Goal: Task Accomplishment & Management: Manage account settings

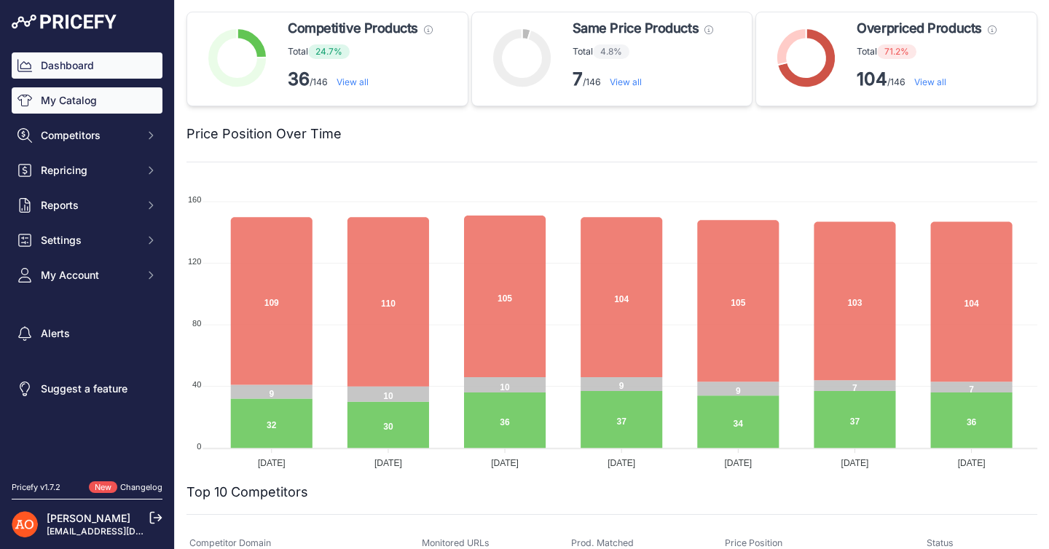
click at [97, 106] on link "My Catalog" at bounding box center [87, 100] width 151 height 26
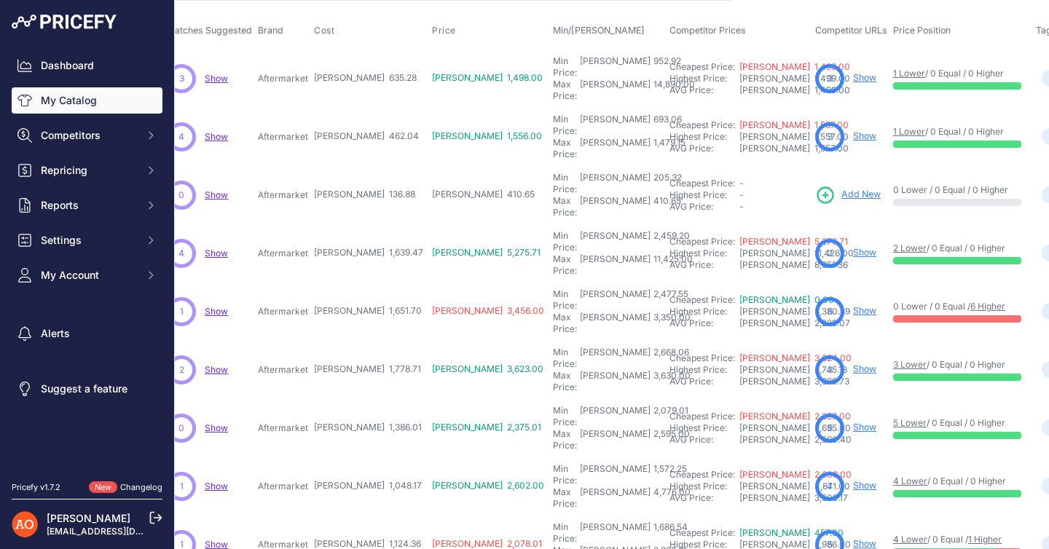
scroll to position [66, 346]
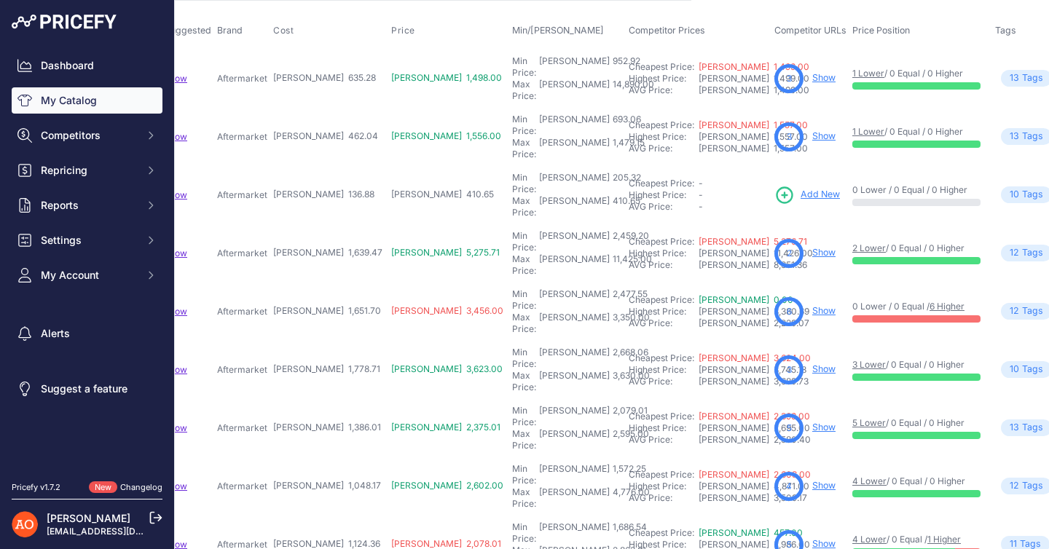
click at [813, 305] on link "Show" at bounding box center [824, 310] width 23 height 11
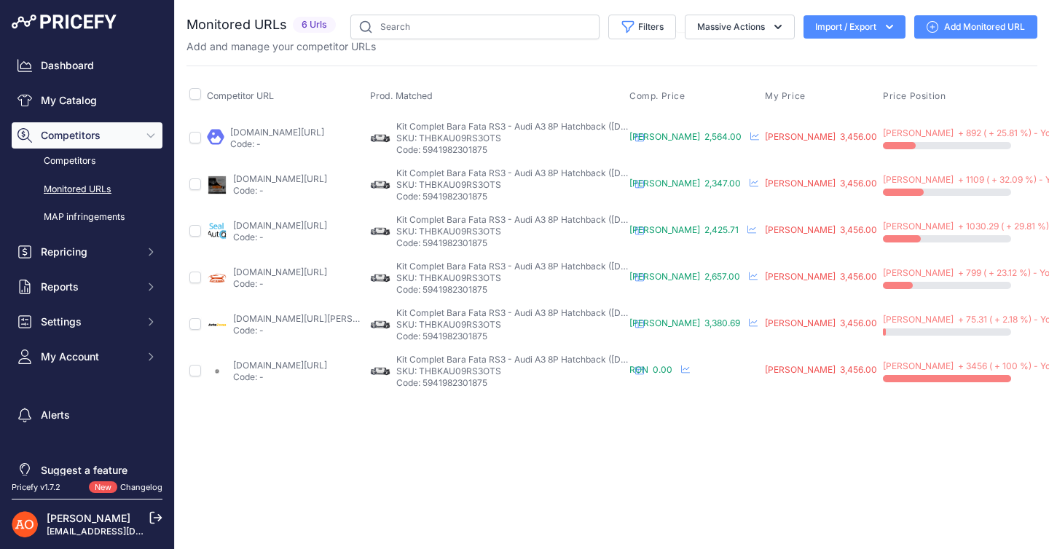
click at [240, 367] on link "btuning.ro/produs/bara-fata-compatibila-cu-audi-a3-8p-facelift-rs3-design/?prir…" at bounding box center [280, 365] width 94 height 11
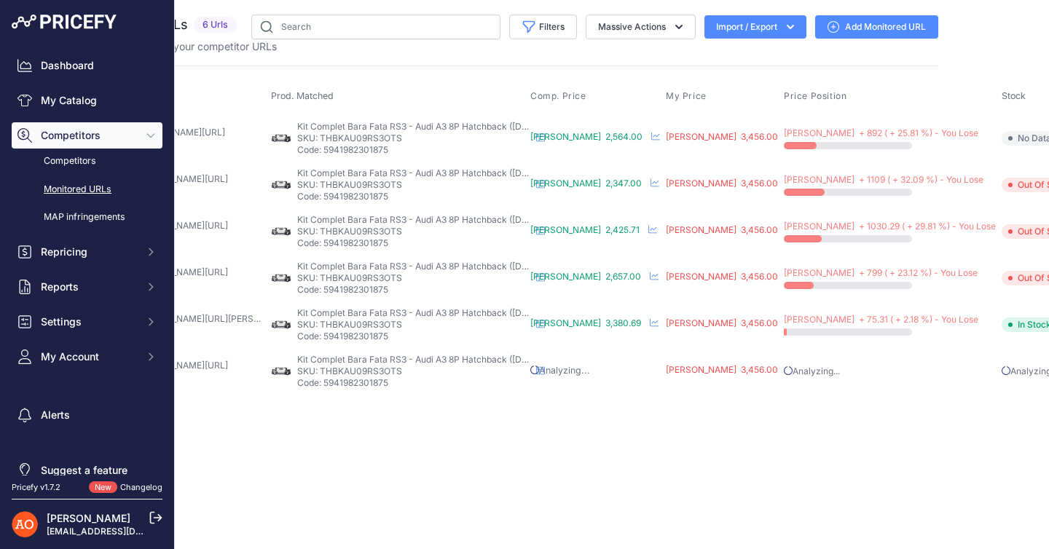
scroll to position [0, 0]
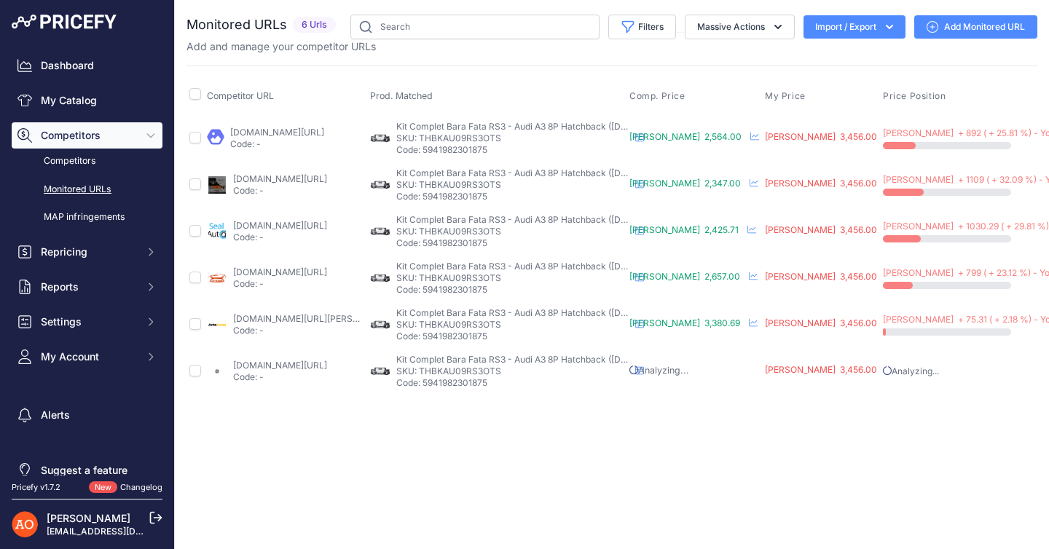
click at [83, 130] on span "Competitors" at bounding box center [88, 135] width 95 height 15
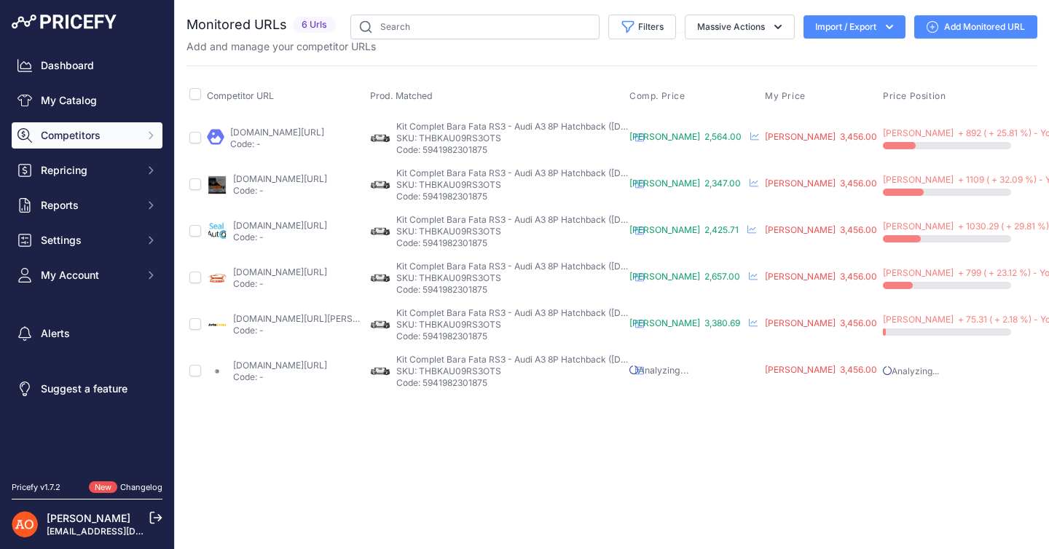
click at [83, 130] on span "Competitors" at bounding box center [88, 135] width 95 height 15
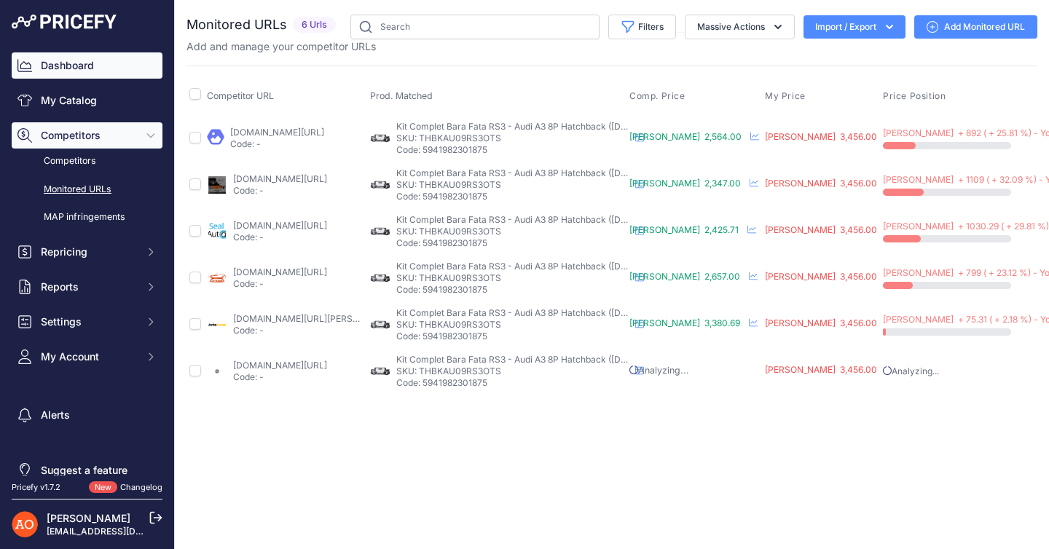
click at [75, 69] on link "Dashboard" at bounding box center [87, 65] width 151 height 26
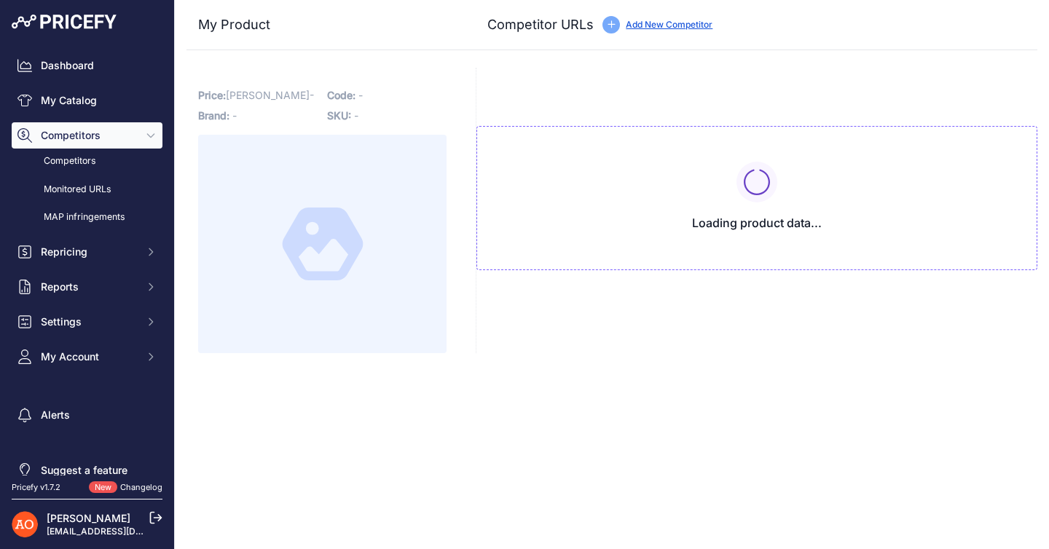
type input "[DOMAIN_NAME][URL]"
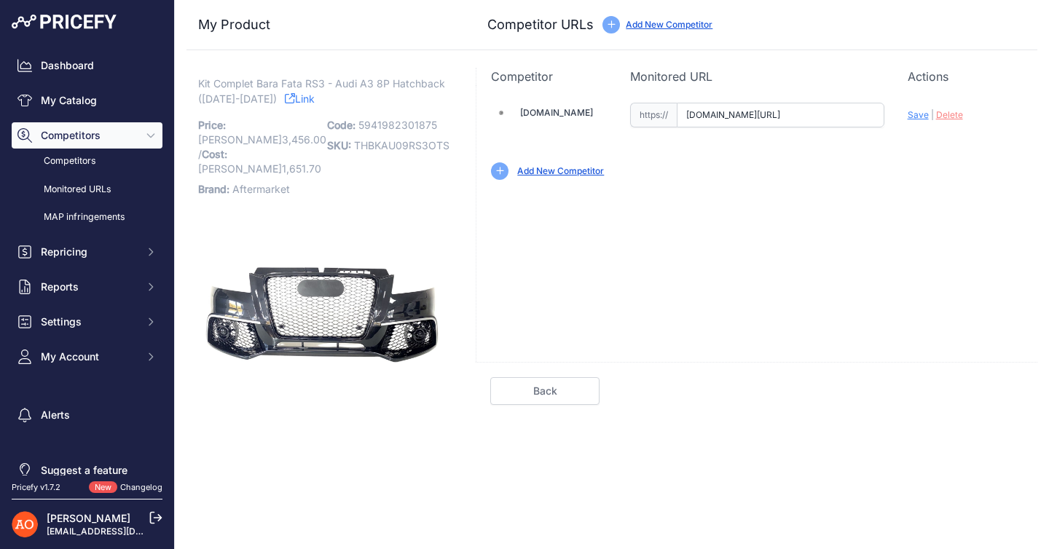
click at [544, 385] on link "Back" at bounding box center [544, 391] width 109 height 28
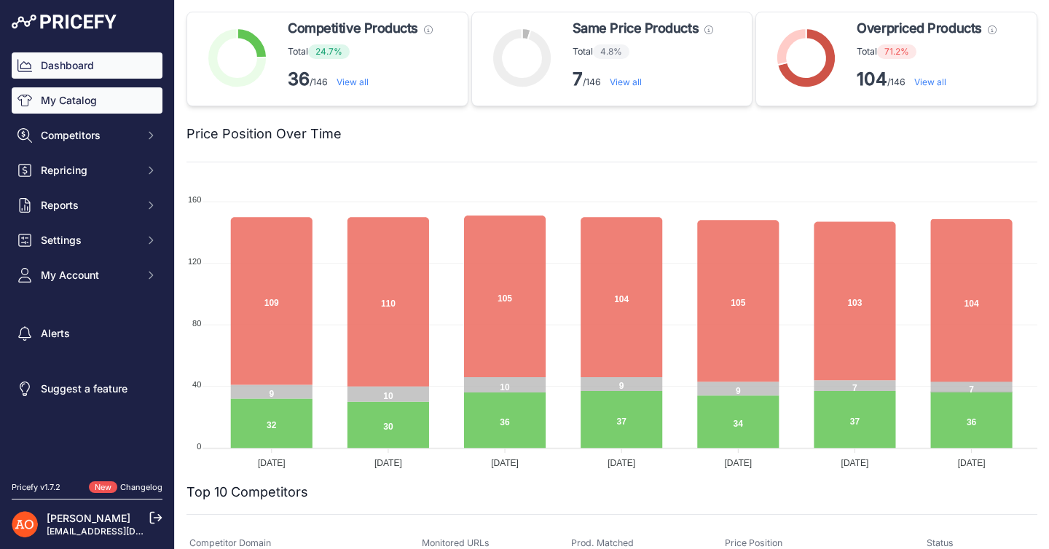
click at [75, 105] on link "My Catalog" at bounding box center [87, 100] width 151 height 26
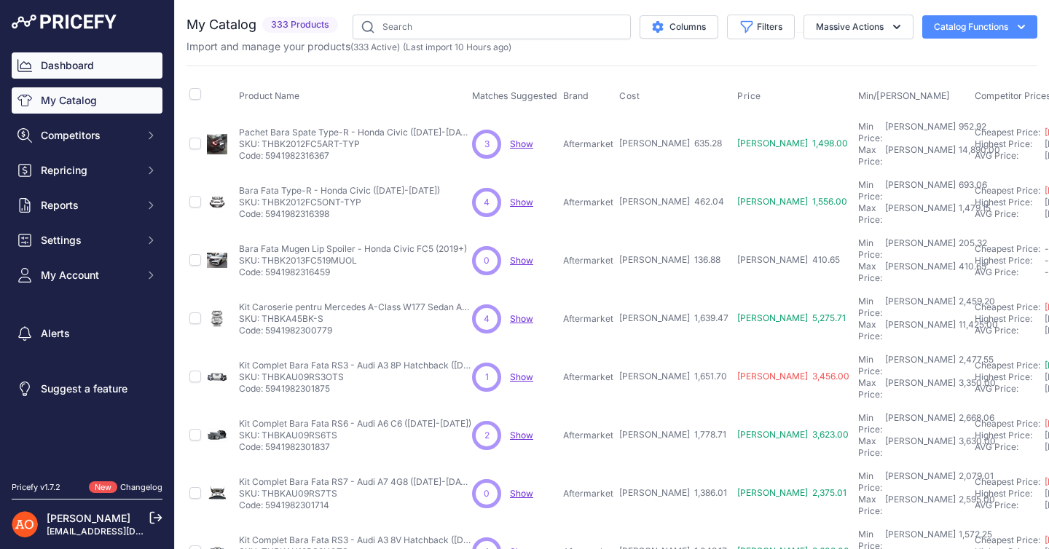
click at [68, 66] on link "Dashboard" at bounding box center [87, 65] width 151 height 26
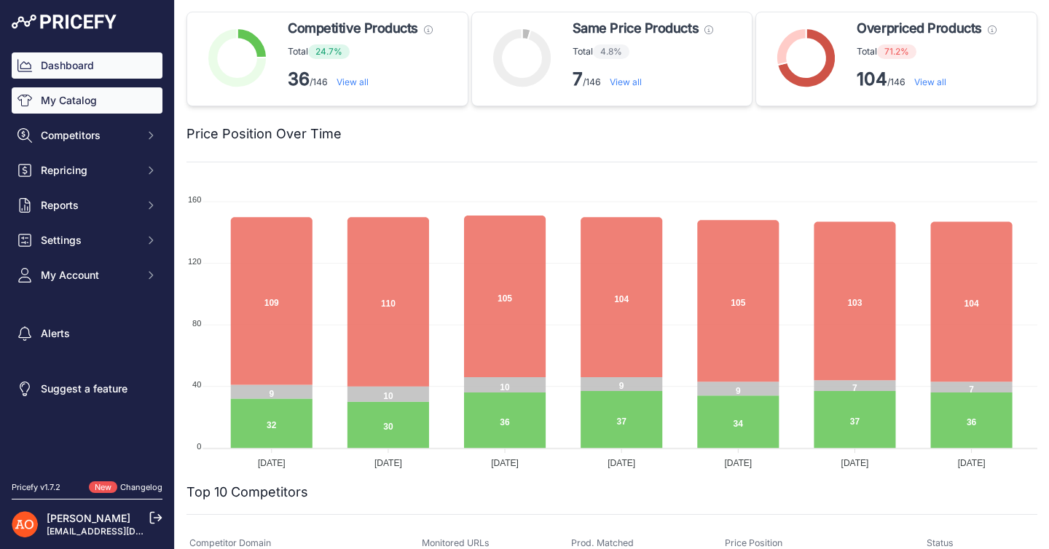
click at [66, 101] on link "My Catalog" at bounding box center [87, 100] width 151 height 26
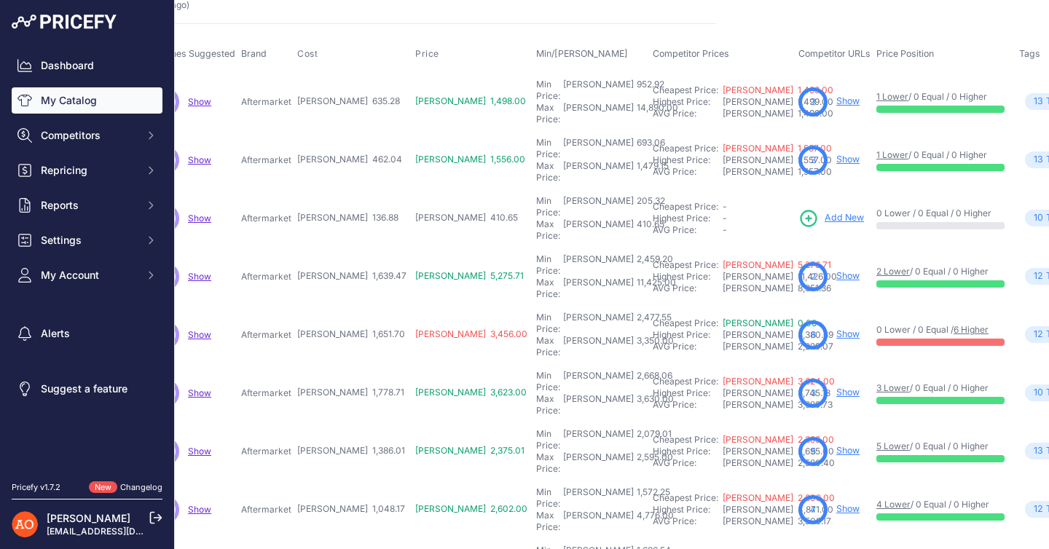
scroll to position [42, 346]
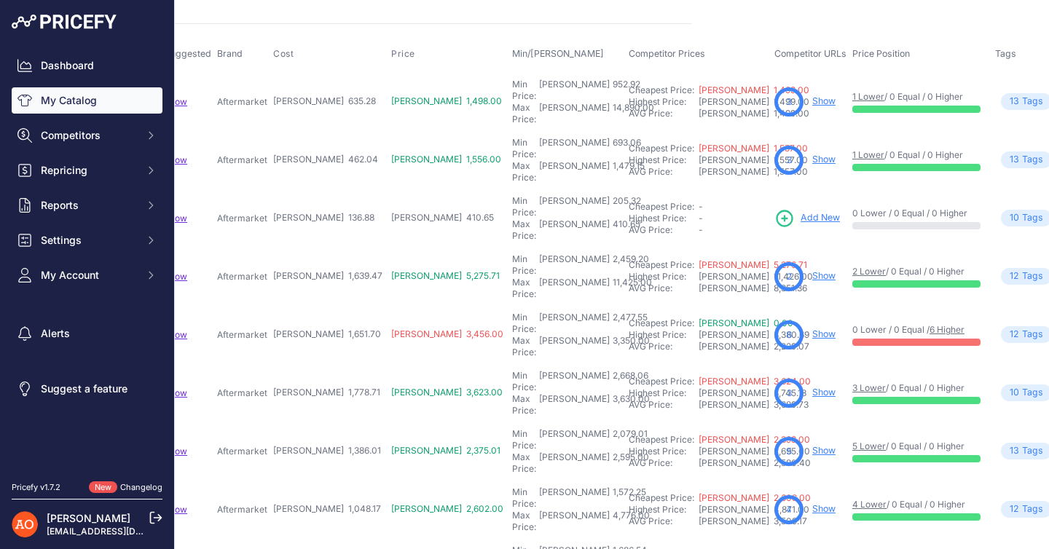
click at [699, 213] on div "-" at bounding box center [734, 219] width 70 height 12
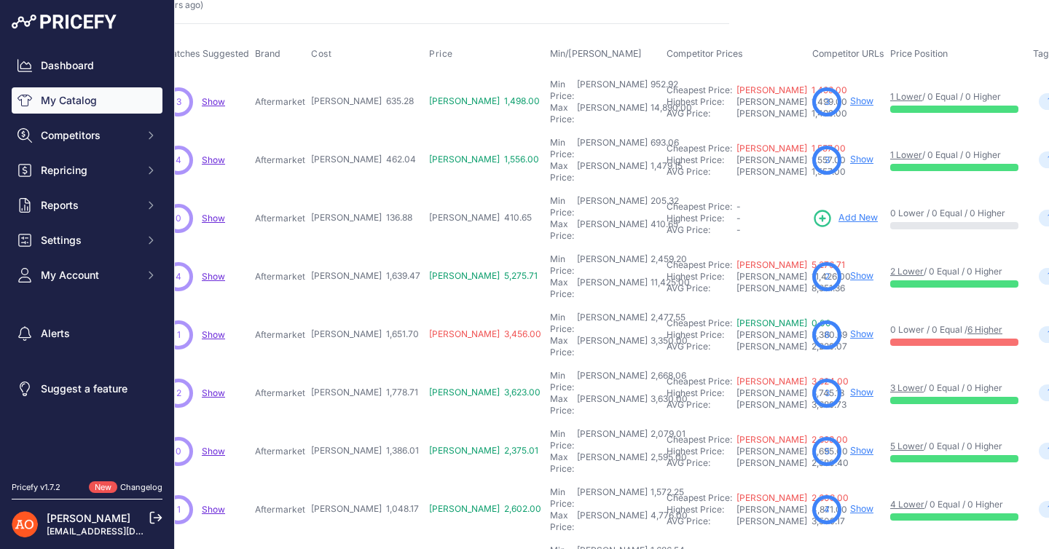
scroll to position [42, 315]
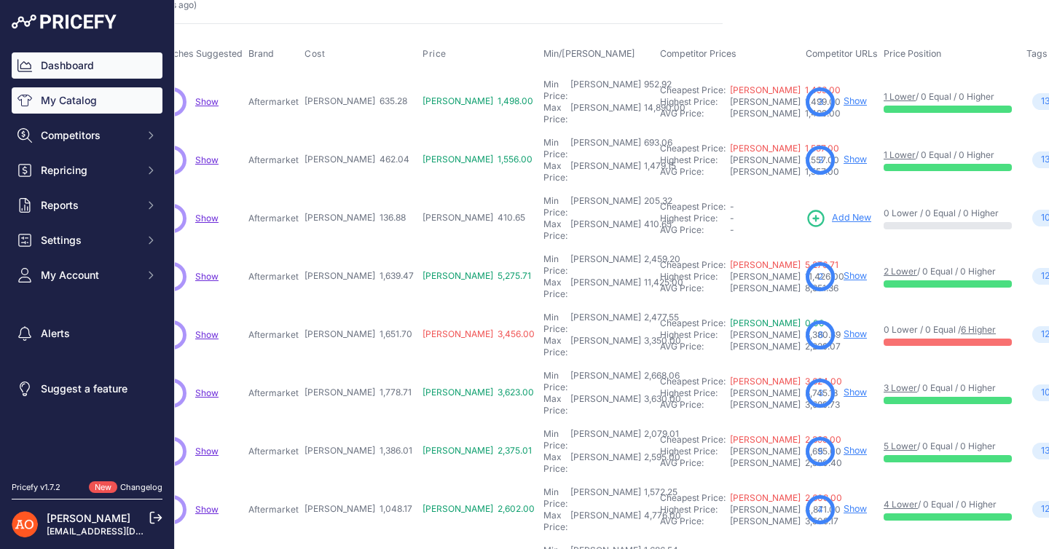
click at [66, 67] on link "Dashboard" at bounding box center [87, 65] width 151 height 26
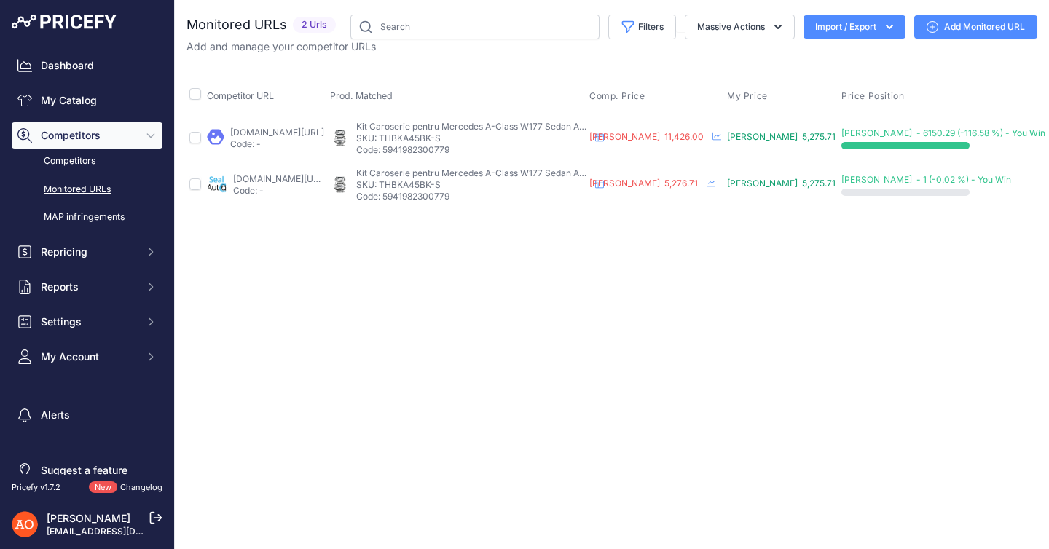
click at [324, 133] on link "[DOMAIN_NAME][URL]" at bounding box center [277, 132] width 94 height 11
click at [531, 285] on div "Close You are not connected to the internet." at bounding box center [612, 274] width 874 height 549
click at [458, 134] on p "SKU: THBKA45BK-S" at bounding box center [472, 139] width 233 height 12
drag, startPoint x: 435, startPoint y: 136, endPoint x: 496, endPoint y: 136, distance: 60.5
click at [496, 136] on p "SKU: THBKA45BK-S" at bounding box center [472, 139] width 233 height 12
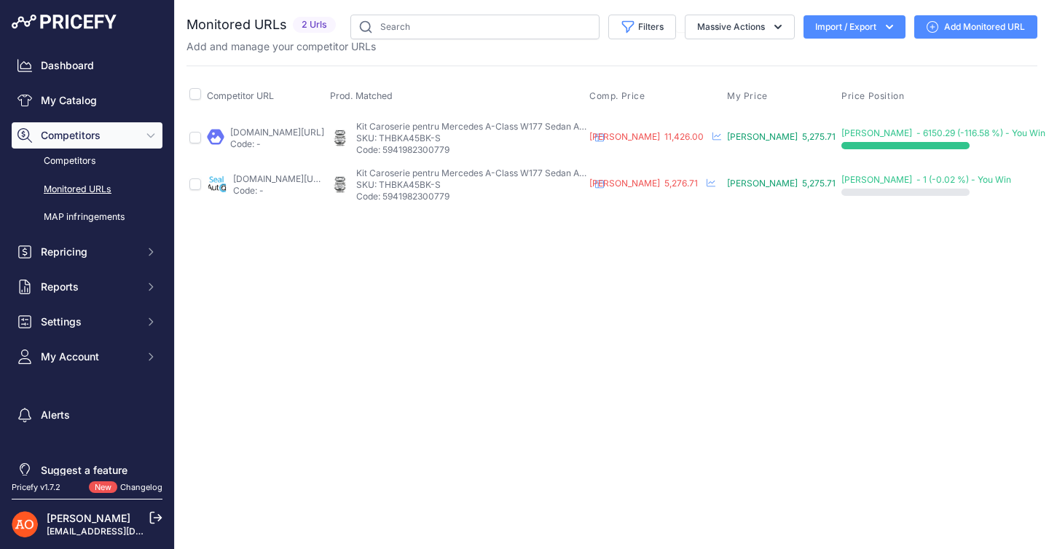
drag, startPoint x: 496, startPoint y: 136, endPoint x: 439, endPoint y: 136, distance: 56.8
click at [439, 136] on p "SKU: THBKA45BK-S" at bounding box center [472, 139] width 233 height 12
copy p "THBKA45BK-S"
click at [587, 272] on div "Close You are not connected to the internet." at bounding box center [612, 274] width 874 height 549
click at [501, 27] on input "text" at bounding box center [475, 27] width 249 height 25
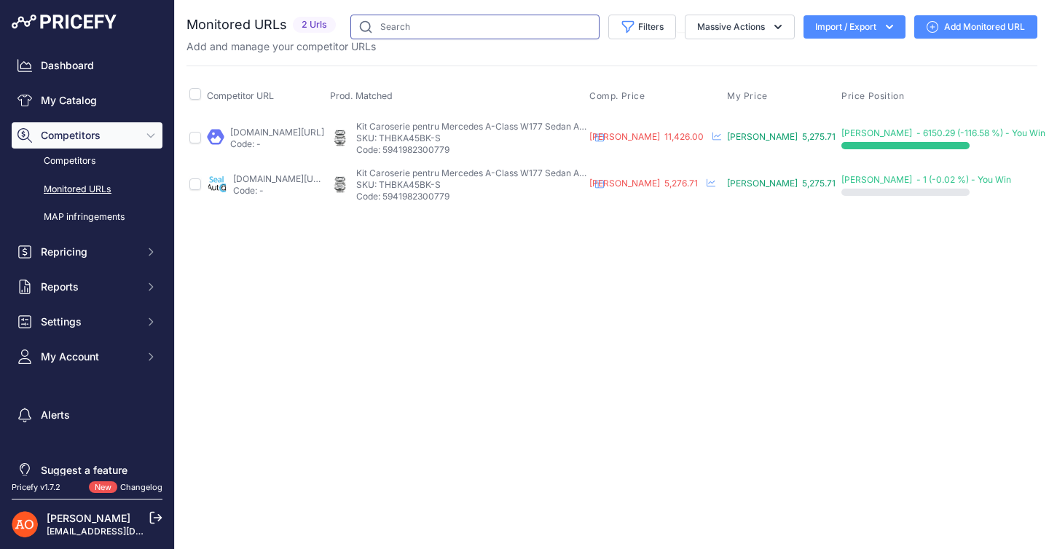
paste input "THBKA45BK-S"
type input "THBKA45BK-S"
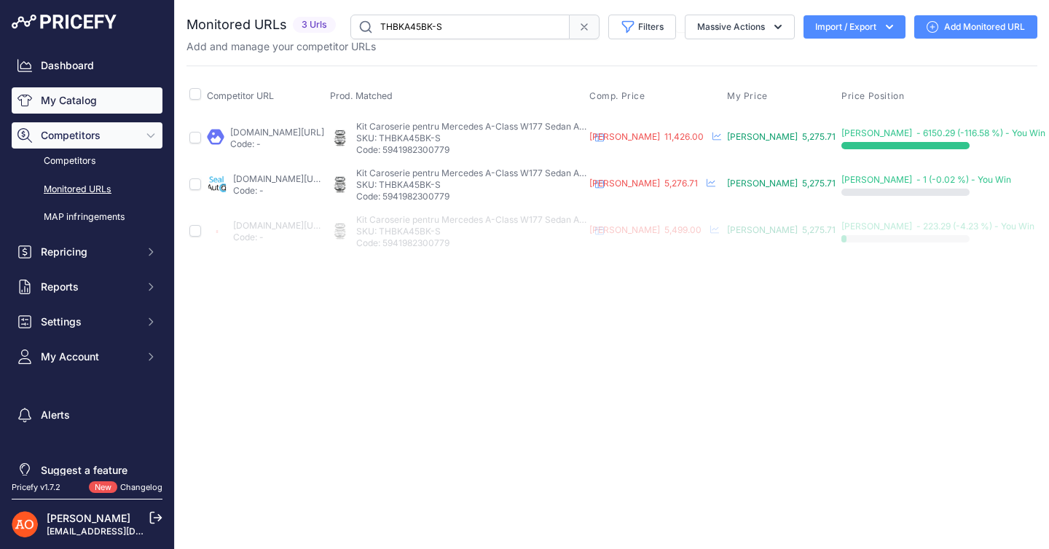
click at [62, 88] on link "My Catalog" at bounding box center [87, 100] width 151 height 26
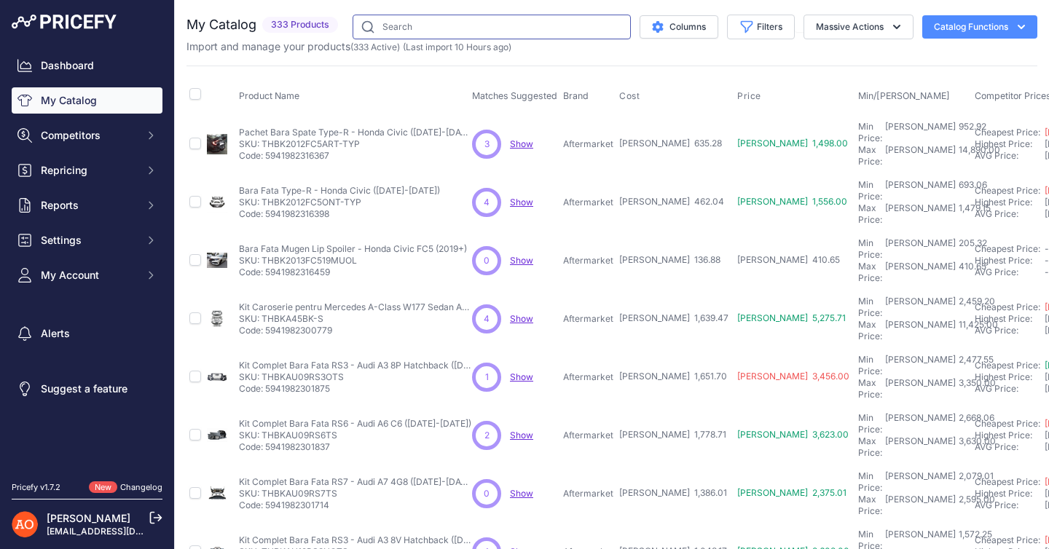
click at [396, 29] on input "text" at bounding box center [492, 27] width 278 height 25
paste input "THBKA45BK-S"
type input "THBKA45BK-S"
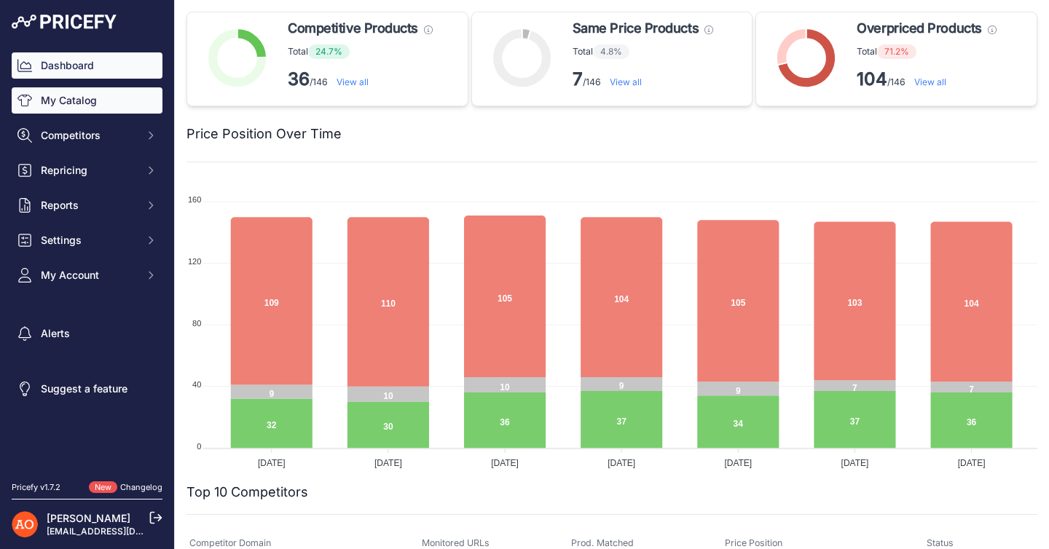
click at [74, 107] on link "My Catalog" at bounding box center [87, 100] width 151 height 26
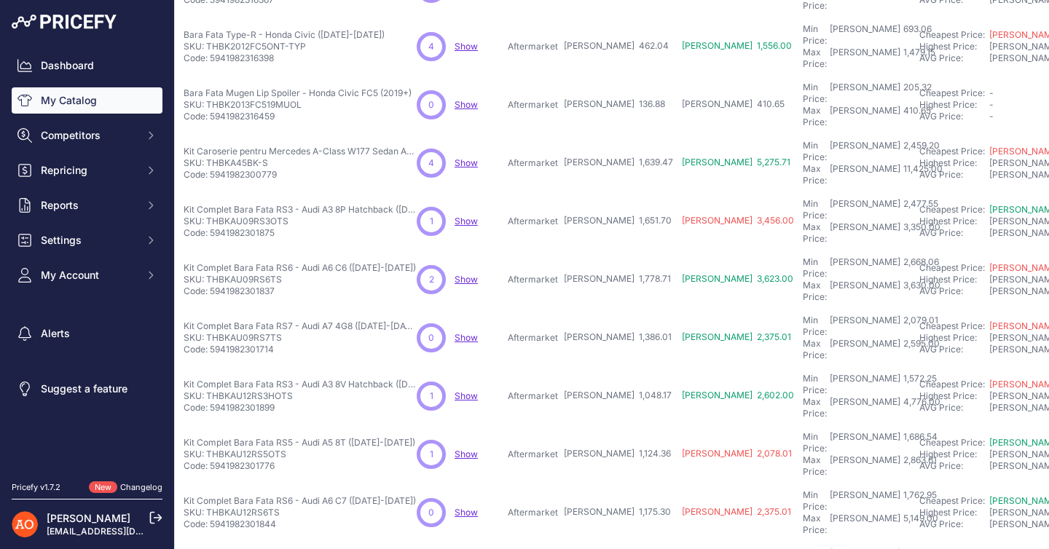
scroll to position [159, 55]
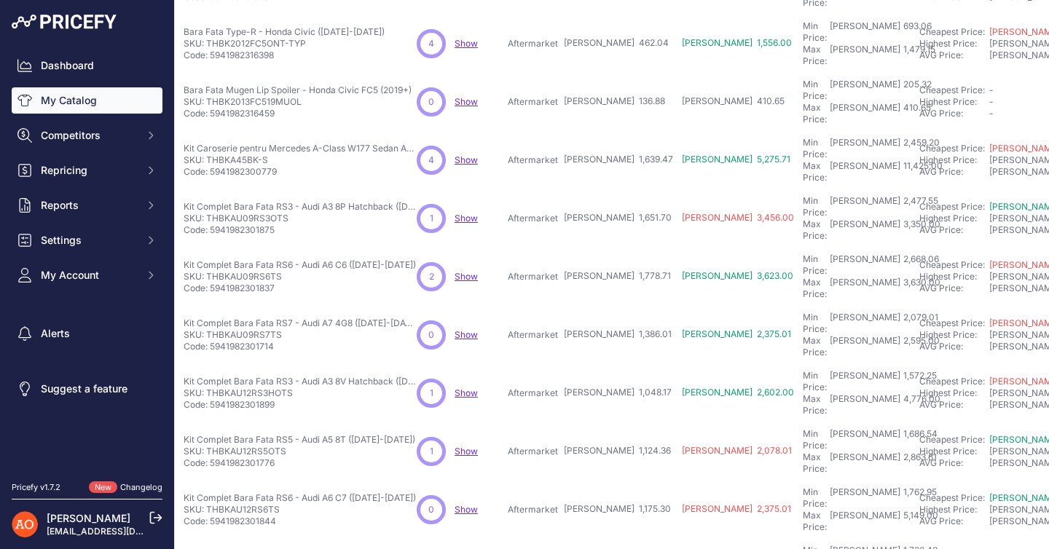
click at [800, 364] on td "Min Price: RON 1,572.25 - Click to Edit Min Price 1,572.25 Max Price: RON 4,776…" at bounding box center [858, 393] width 117 height 58
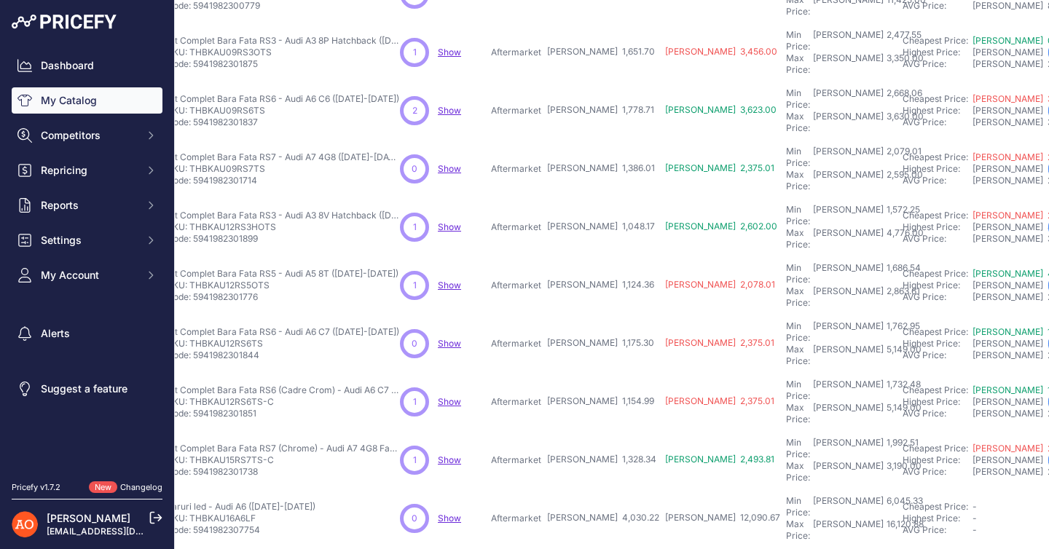
scroll to position [325, 55]
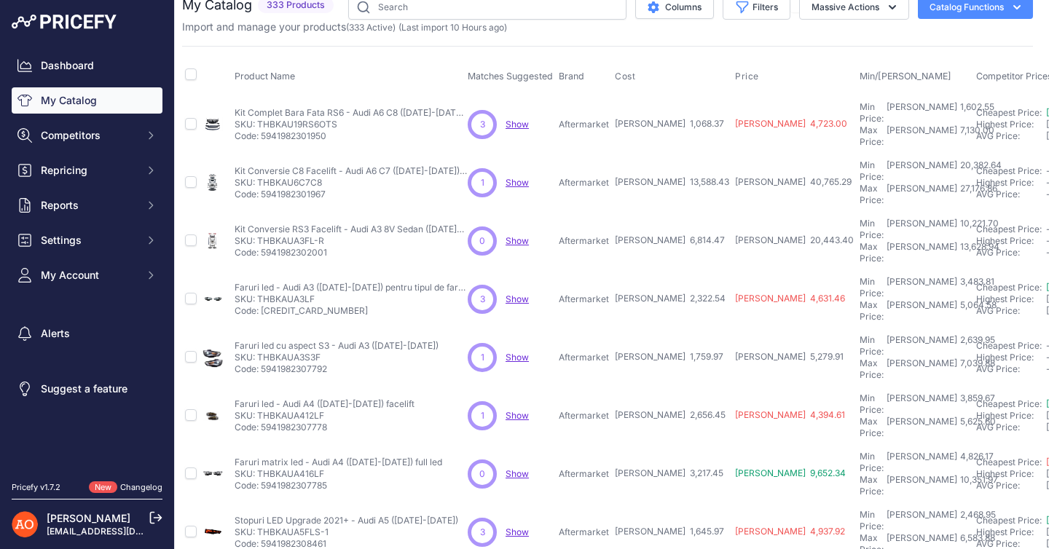
scroll to position [20, 0]
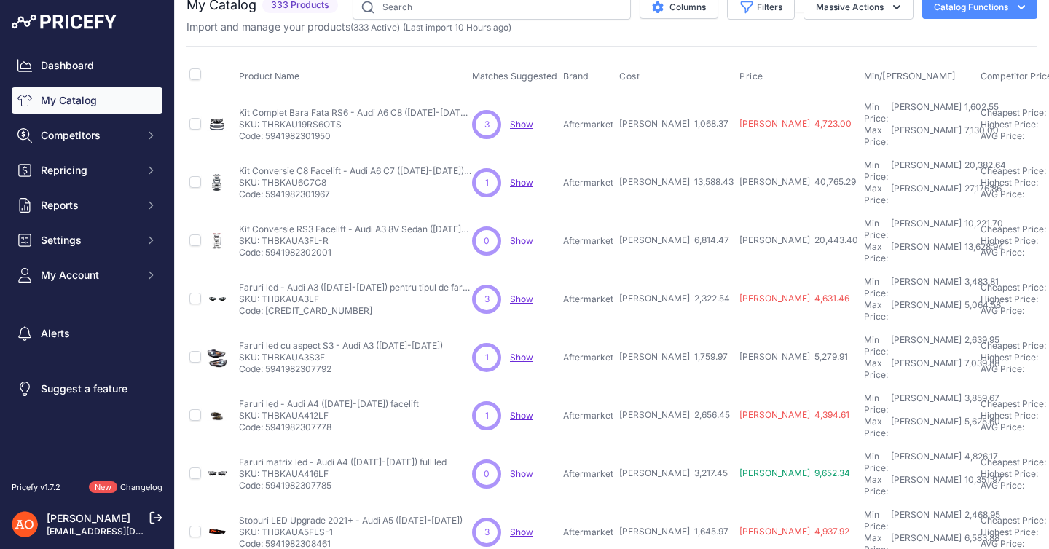
drag, startPoint x: 265, startPoint y: 302, endPoint x: 325, endPoint y: 302, distance: 59.8
click at [325, 352] on p "SKU: THBKAUA3S3F" at bounding box center [341, 358] width 204 height 12
copy p "HBKAUA3S3F"
click at [332, 352] on p "SKU: THBKAUA3S3F" at bounding box center [341, 358] width 204 height 12
drag, startPoint x: 332, startPoint y: 302, endPoint x: 291, endPoint y: 302, distance: 41.5
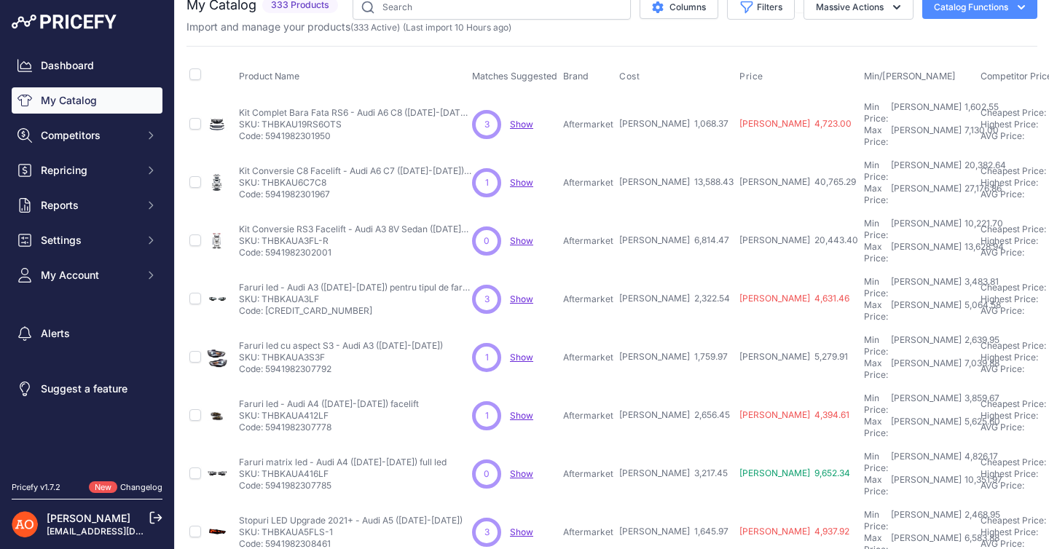
click at [291, 352] on p "SKU: THBKAUA3S3F" at bounding box center [341, 358] width 204 height 12
drag, startPoint x: 286, startPoint y: 302, endPoint x: 333, endPoint y: 302, distance: 47.4
click at [333, 352] on p "SKU: THBKAUA3S3F" at bounding box center [341, 358] width 204 height 12
copy p "AUA3S3F"
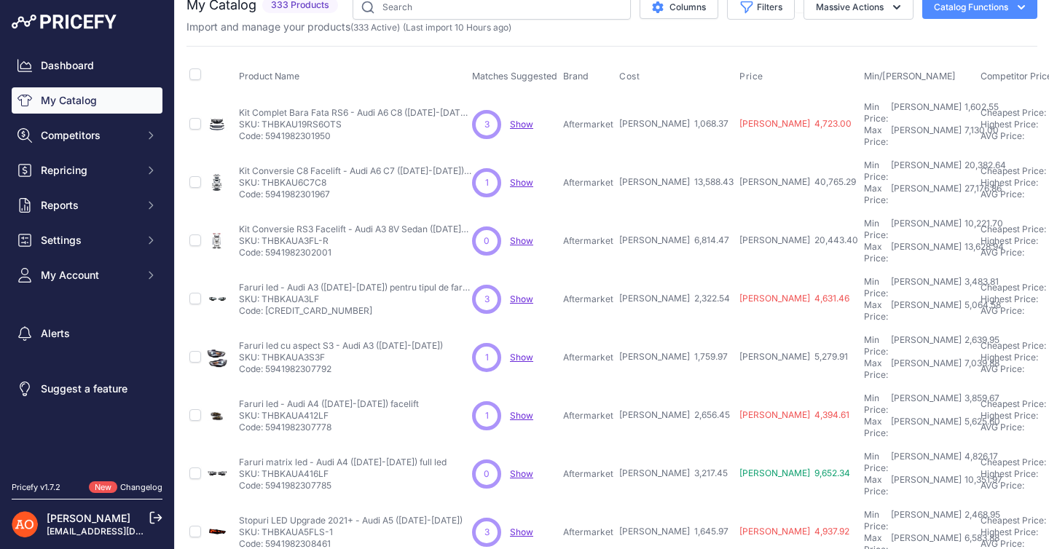
click at [453, 340] on div "Faruri led cu aspect S3 - Audi A3 (2013-2016) Faruri led cu aspect S3 - Audi A3…" at bounding box center [352, 357] width 227 height 35
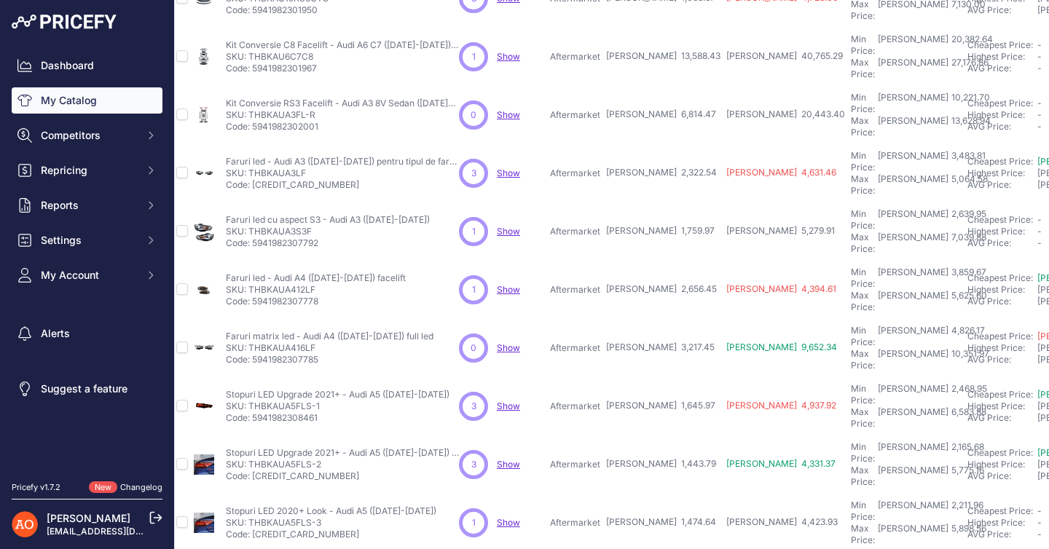
scroll to position [146, 0]
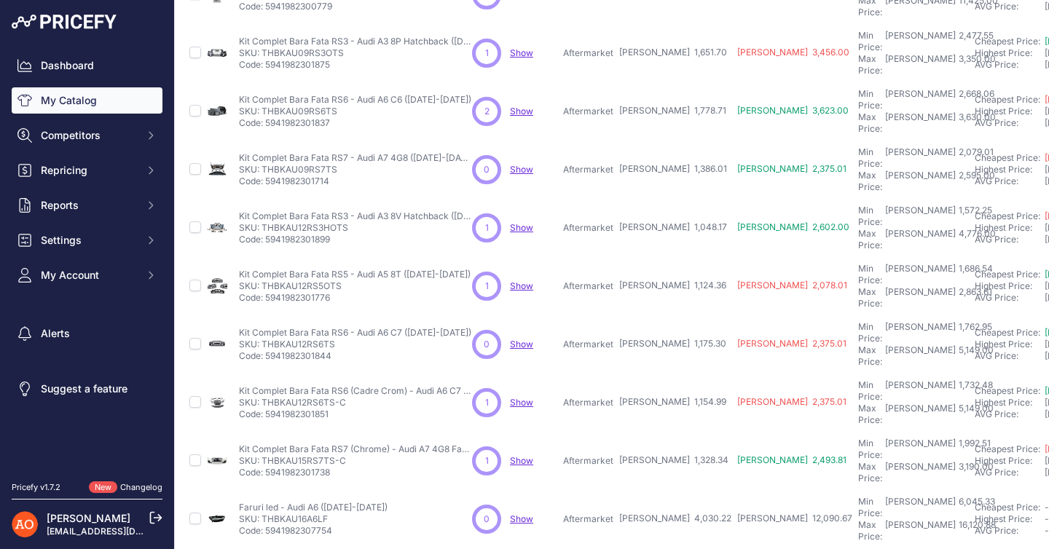
scroll to position [325, 0]
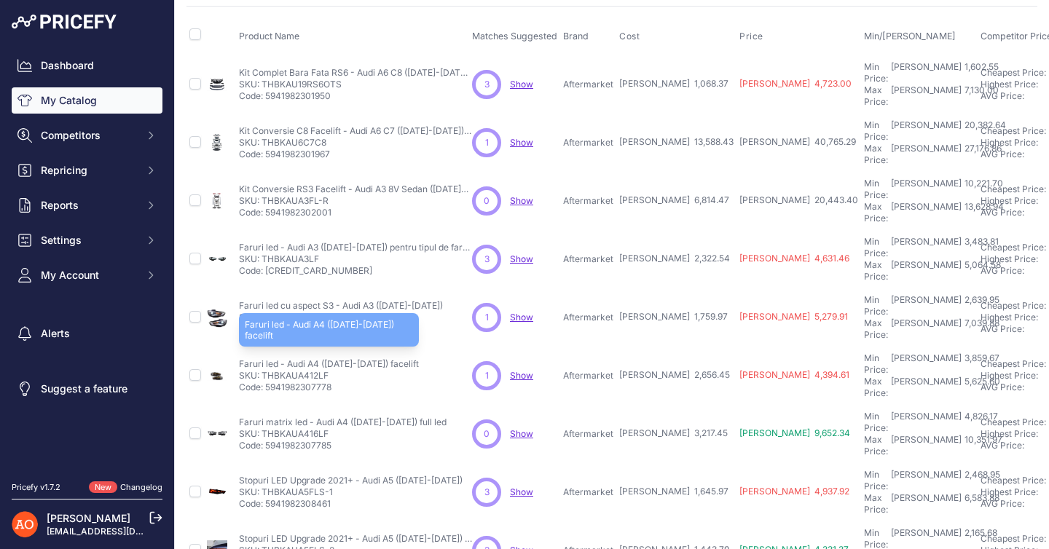
scroll to position [66, 0]
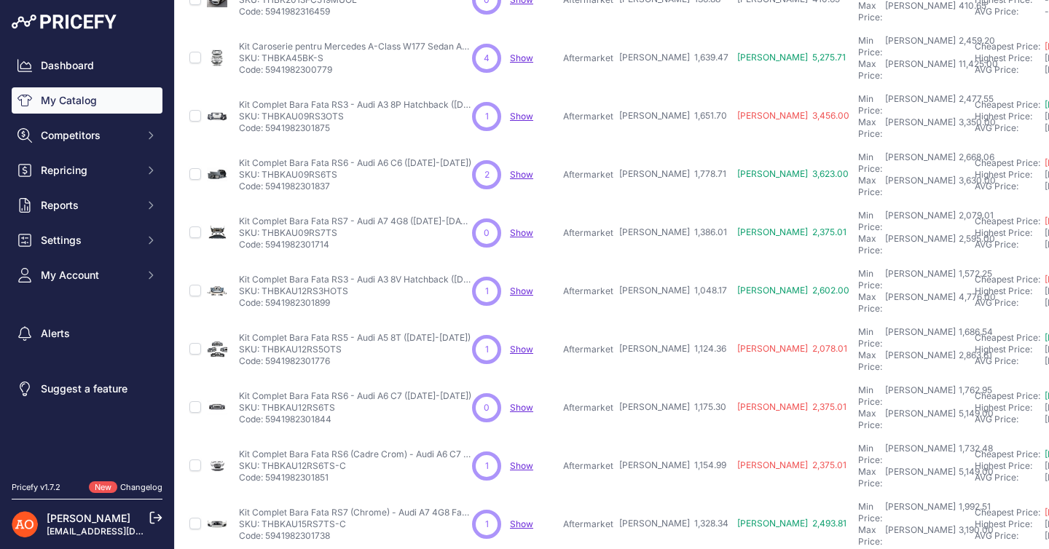
scroll to position [325, 0]
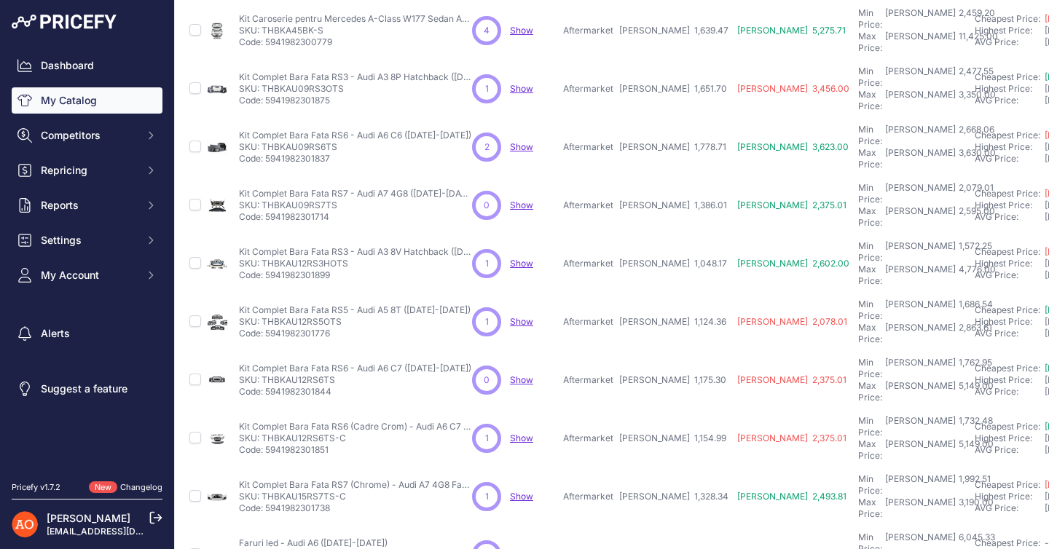
scroll to position [361, 0]
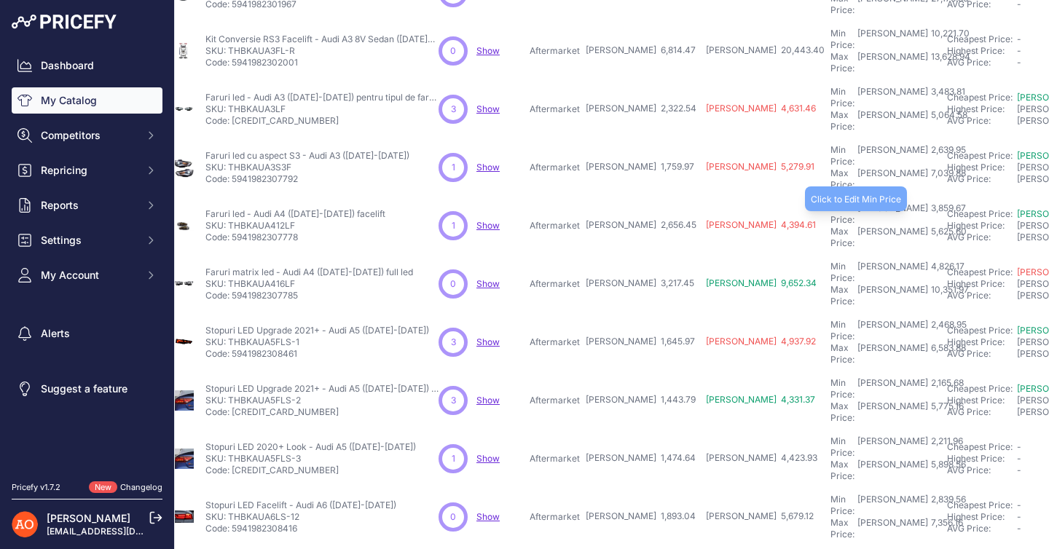
scroll to position [208, 35]
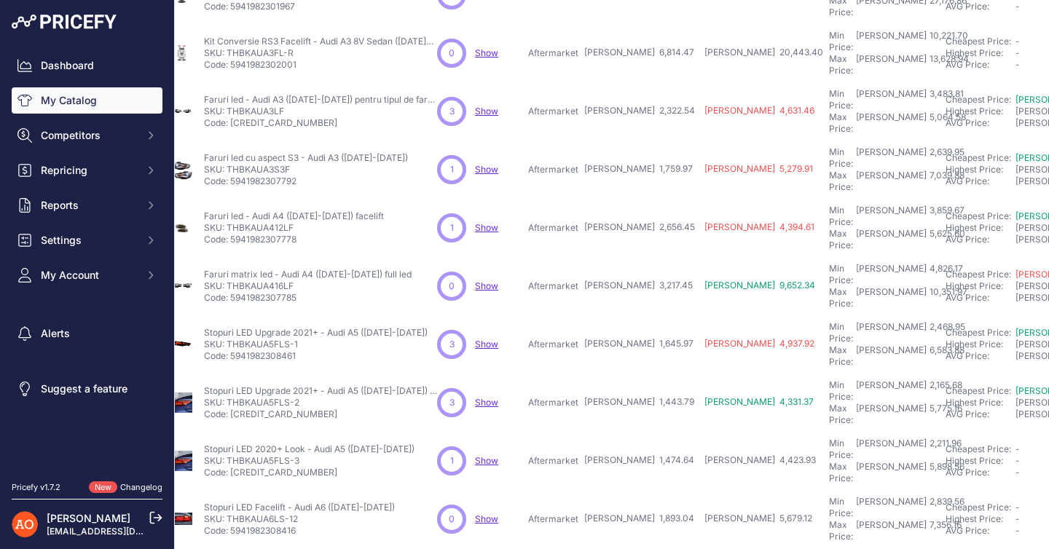
drag, startPoint x: 302, startPoint y: 254, endPoint x: 252, endPoint y: 258, distance: 50.5
click at [252, 339] on p "SKU: THBKAUA5FLS-1" at bounding box center [316, 345] width 224 height 12
copy p "AUA5FLS-1"
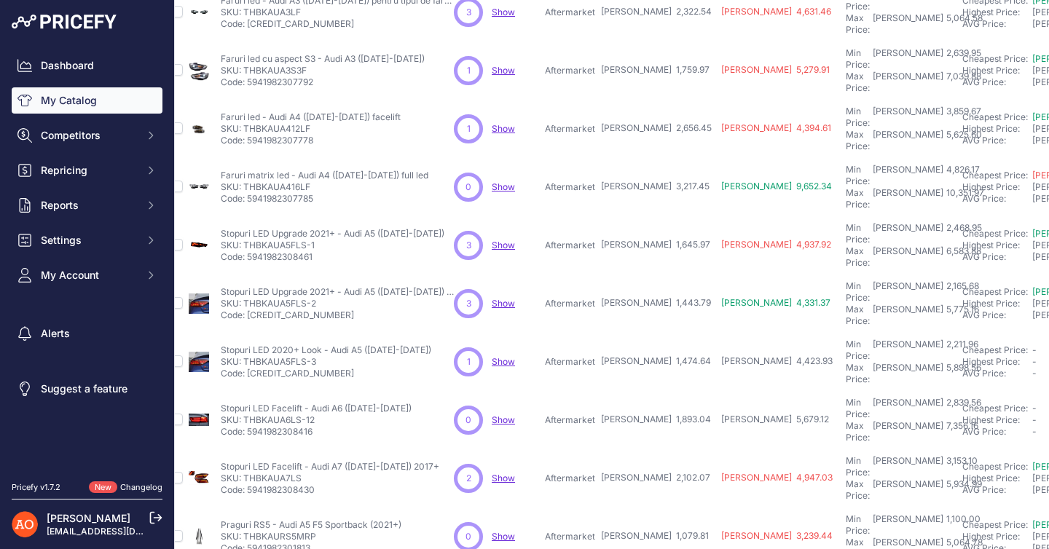
scroll to position [325, 18]
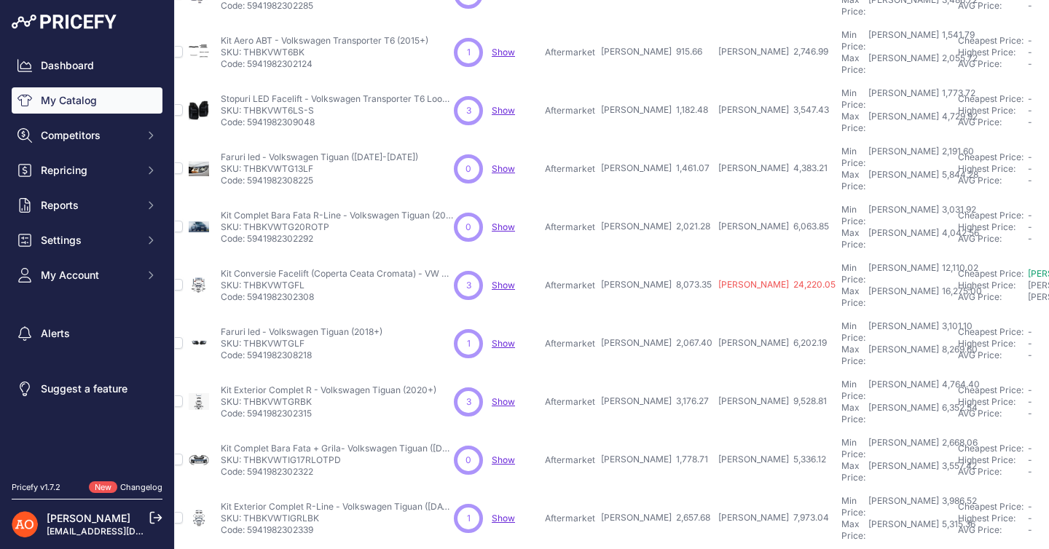
scroll to position [0, 18]
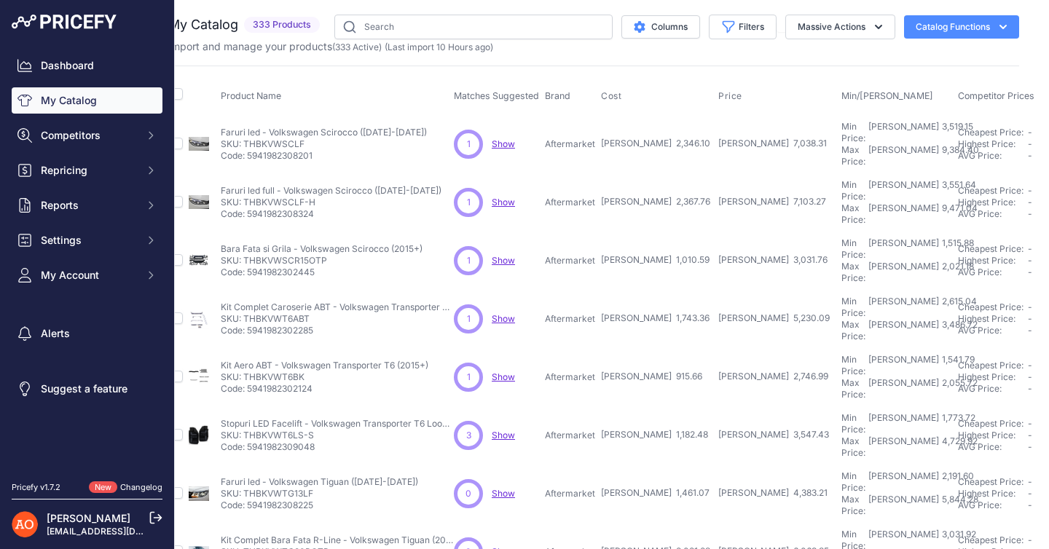
drag, startPoint x: 303, startPoint y: 135, endPoint x: 243, endPoint y: 136, distance: 59.8
click at [243, 138] on p "SKU: THBKVWSCLF" at bounding box center [324, 144] width 206 height 12
copy p "THBKVWSCLF"
drag, startPoint x: 316, startPoint y: 182, endPoint x: 246, endPoint y: 184, distance: 70.7
click at [246, 197] on p "SKU: THBKVWSCLF-H" at bounding box center [331, 203] width 221 height 12
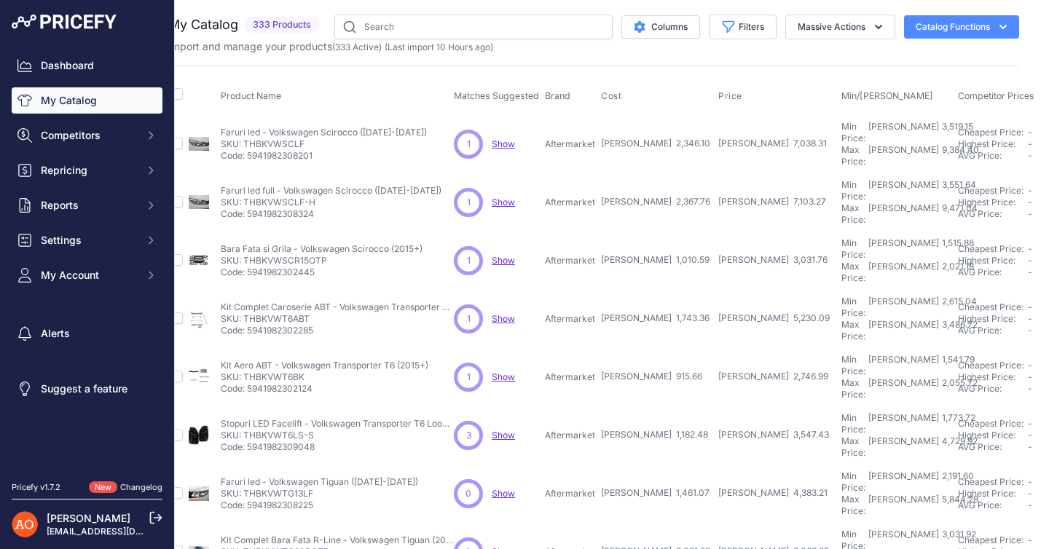
copy p "THBKVWSCLF-H"
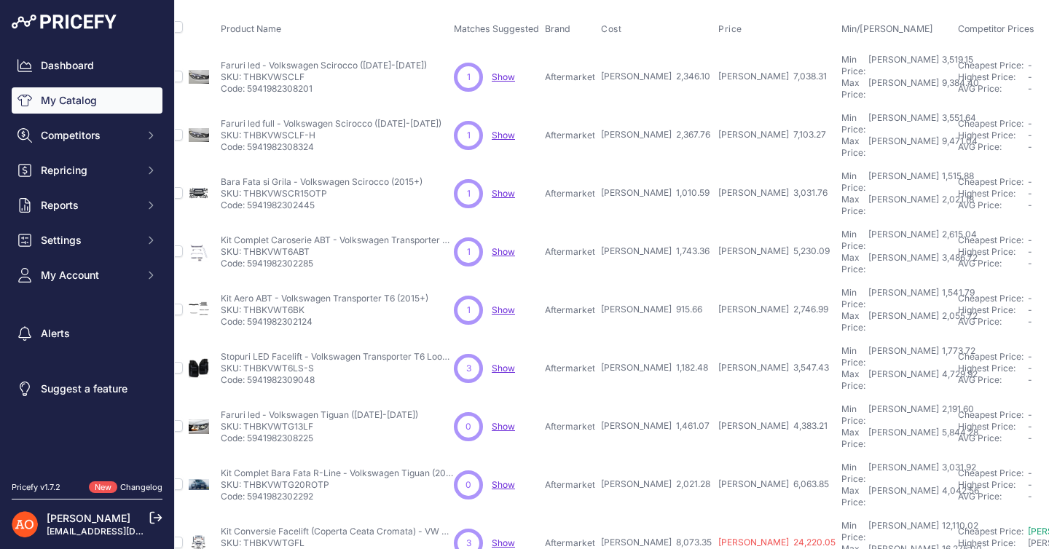
scroll to position [68, 18]
drag, startPoint x: 316, startPoint y: 303, endPoint x: 244, endPoint y: 304, distance: 71.4
click at [244, 361] on p "SKU: THBKVWT6LS-S" at bounding box center [337, 367] width 233 height 12
copy p "THBKVWT6LS-S"
drag, startPoint x: 331, startPoint y: 396, endPoint x: 246, endPoint y: 394, distance: 85.3
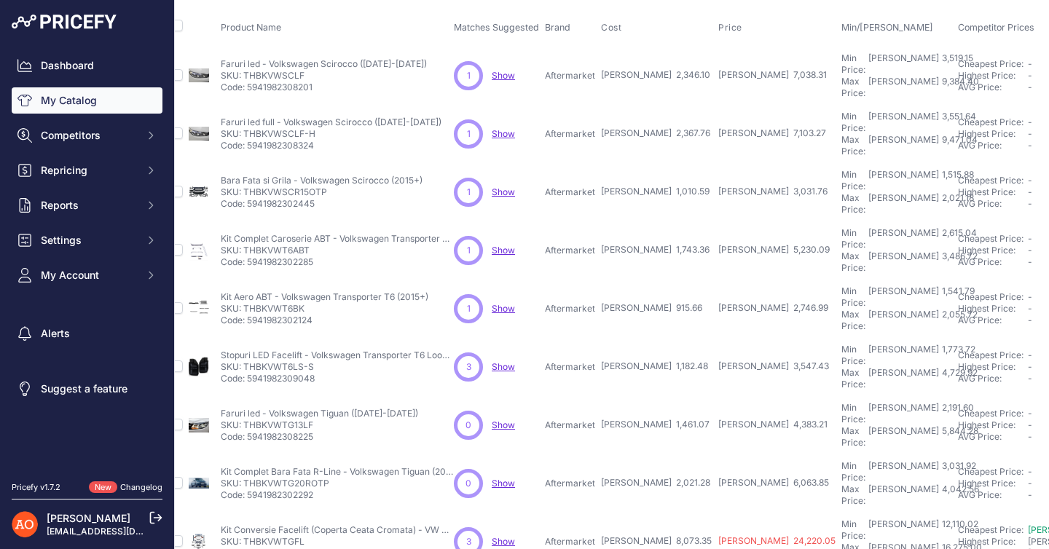
click at [246, 478] on p "SKU: THBKVWTG20ROTP" at bounding box center [337, 484] width 233 height 12
copy p "THBKVWTG20ROTP"
click at [387, 431] on p "Code: 5941982308225" at bounding box center [319, 437] width 197 height 12
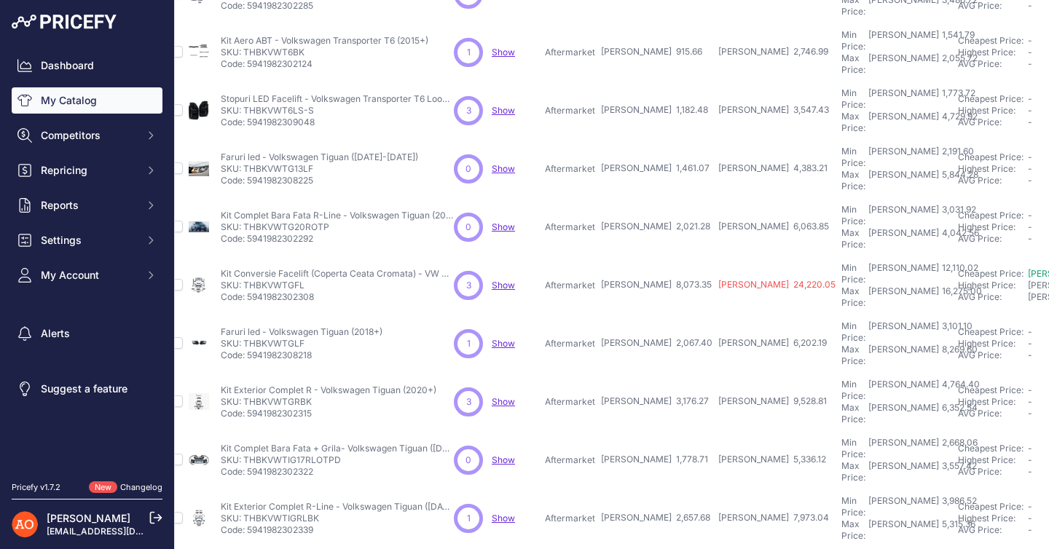
scroll to position [325, 0]
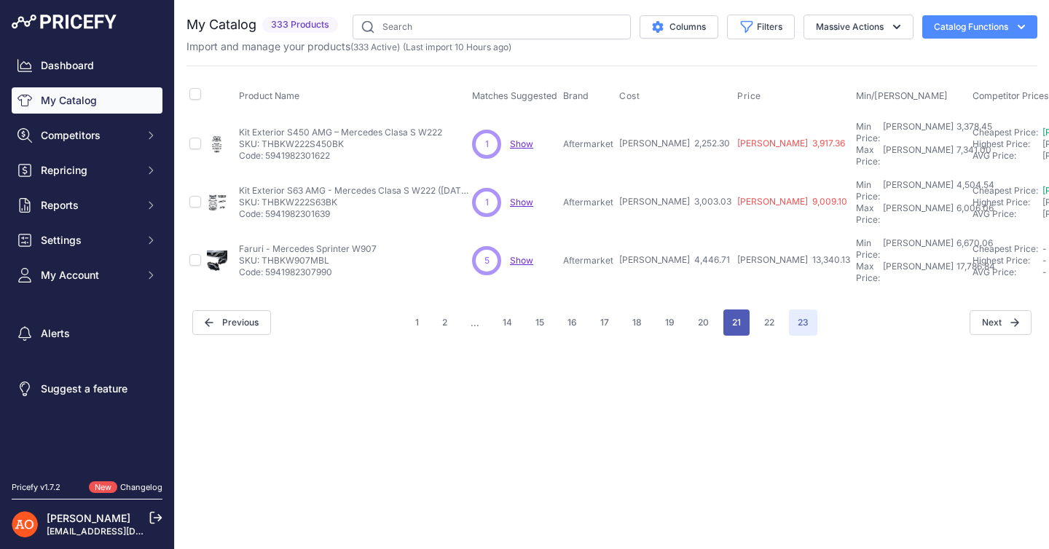
click at [737, 310] on button "21" at bounding box center [737, 323] width 26 height 26
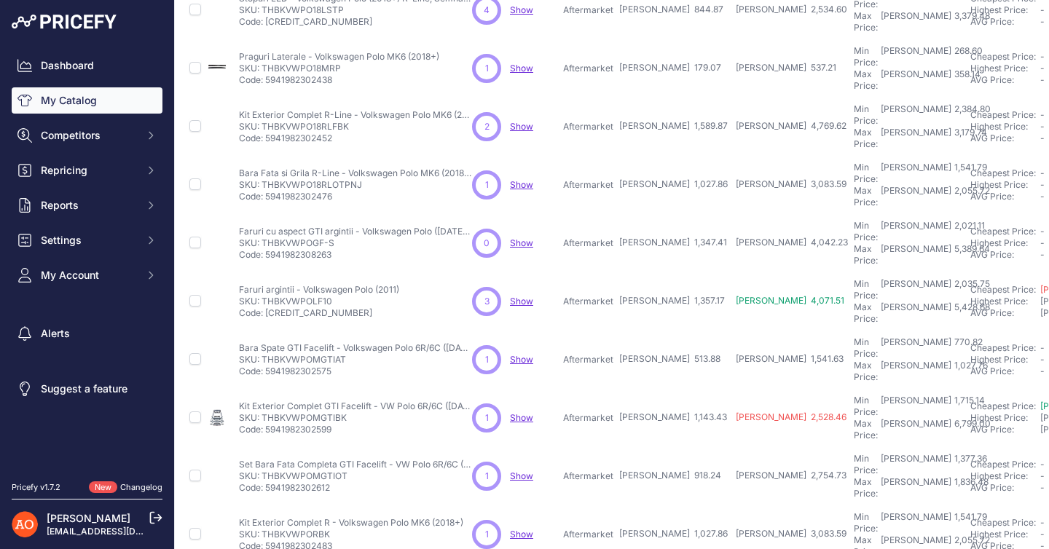
scroll to position [325, 0]
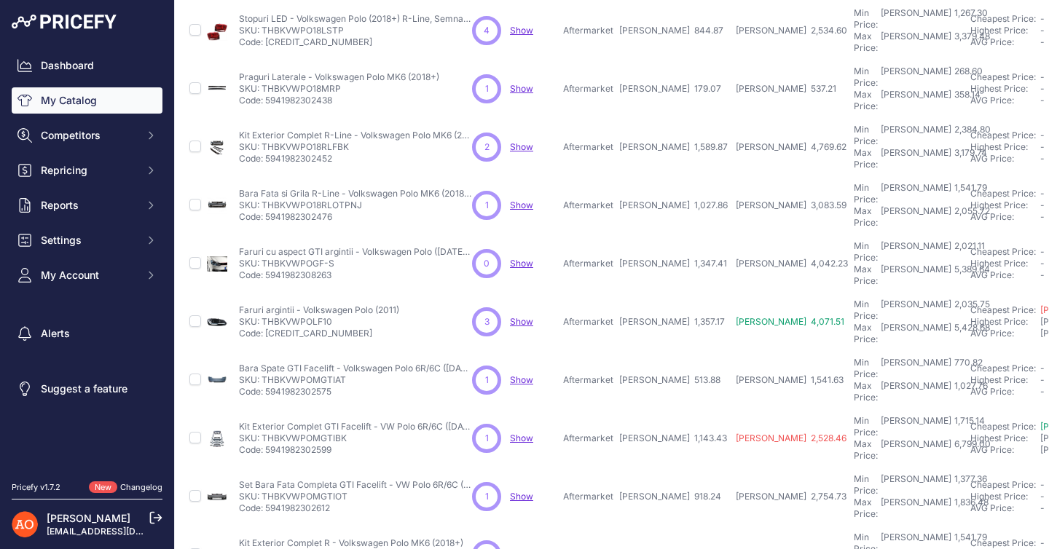
scroll to position [361, 0]
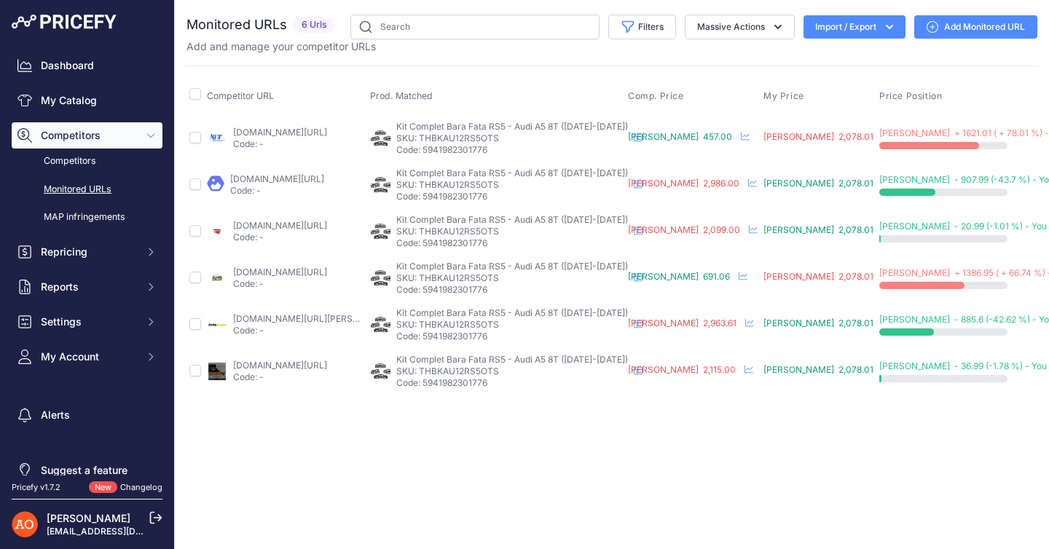
scroll to position [0, 111]
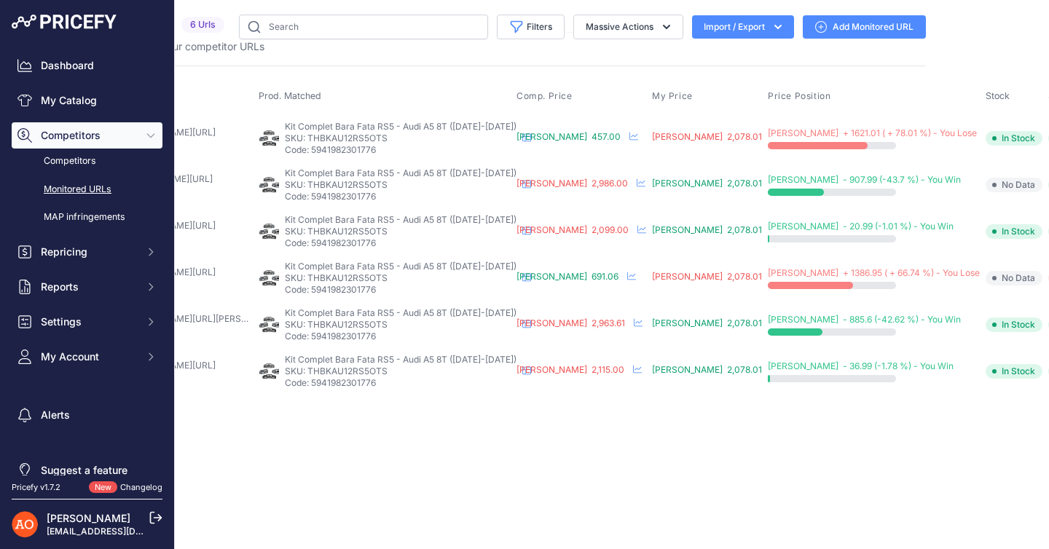
click at [547, 135] on span "RON 457.00" at bounding box center [569, 136] width 104 height 11
click at [546, 137] on span "RON 457.00" at bounding box center [569, 136] width 104 height 11
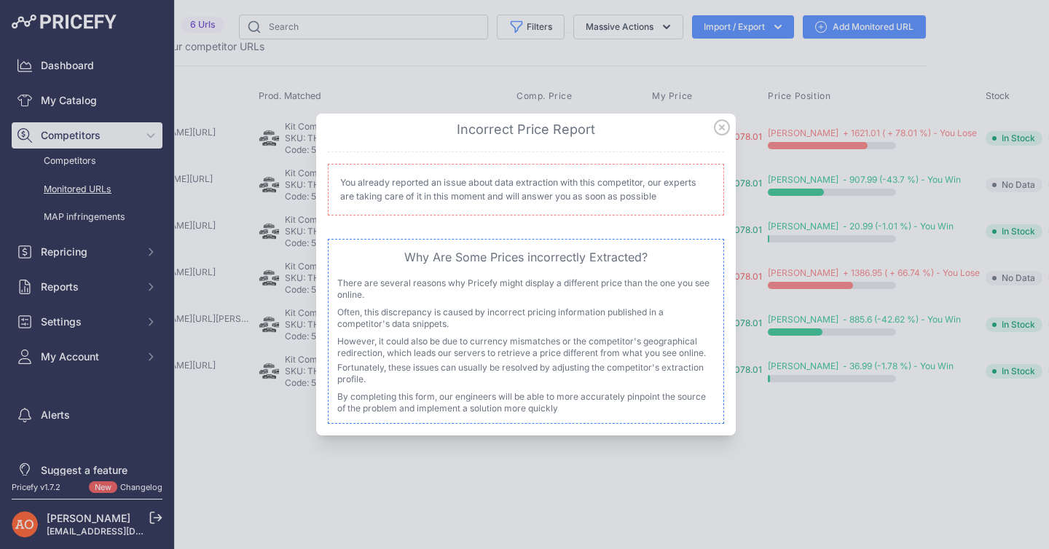
click at [715, 126] on icon at bounding box center [722, 127] width 15 height 15
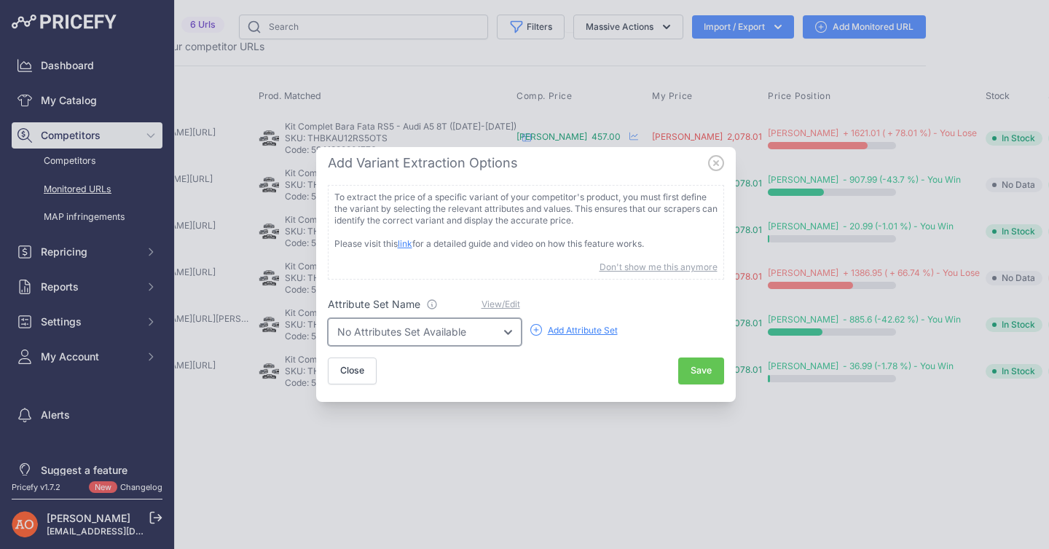
click at [439, 335] on select "No Attributes Set Available" at bounding box center [425, 332] width 194 height 28
click at [718, 165] on icon at bounding box center [716, 163] width 15 height 15
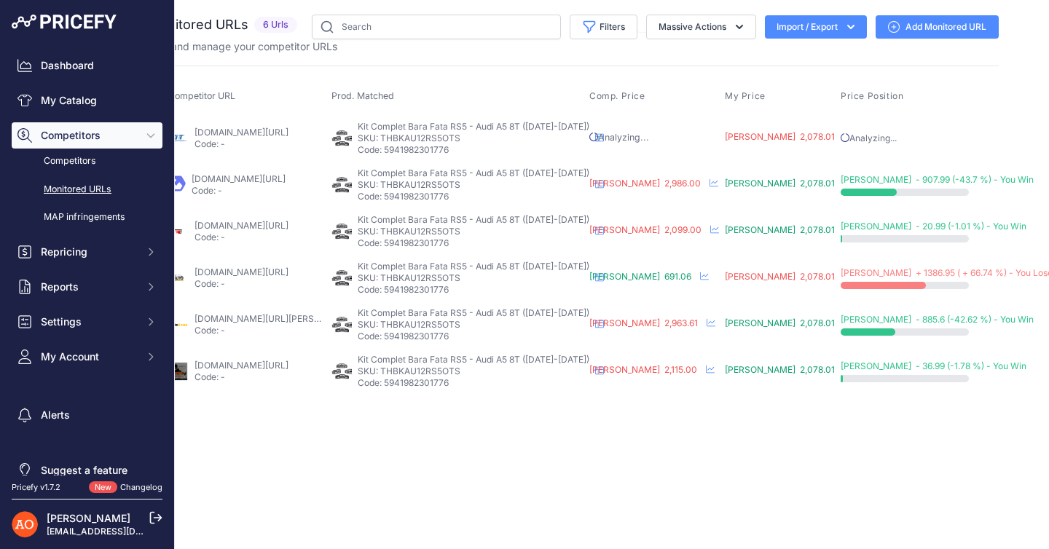
scroll to position [0, 114]
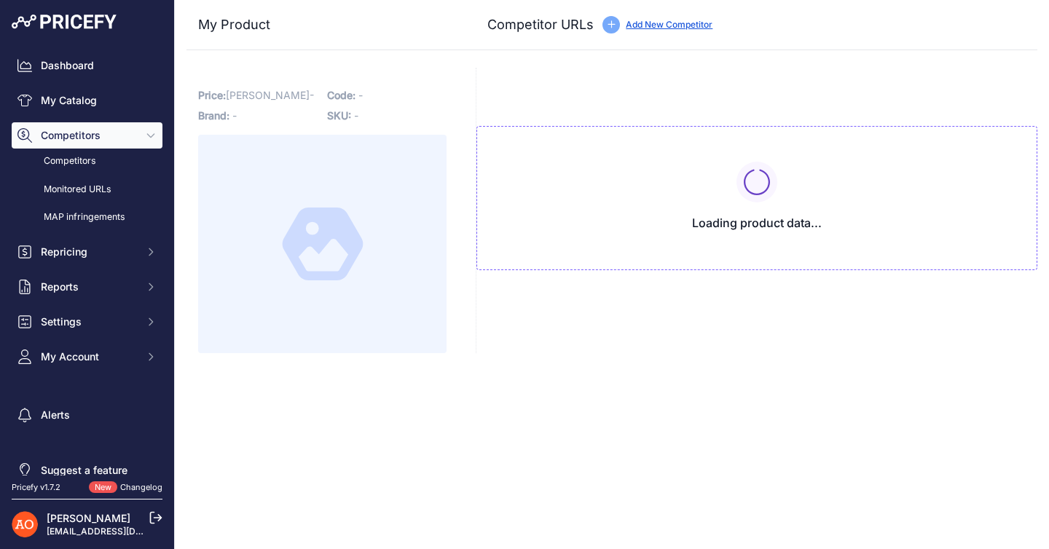
type input "[DOMAIN_NAME][URL]"
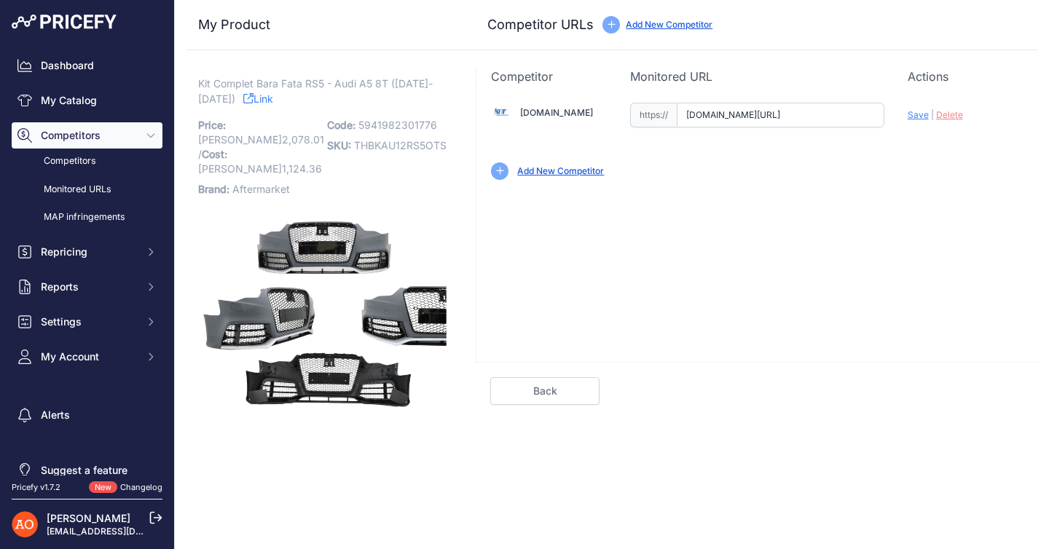
click at [791, 110] on input "[DOMAIN_NAME][URL]" at bounding box center [781, 115] width 208 height 25
click at [729, 205] on div "[DOMAIN_NAME] Valid Invalid Save | | |" at bounding box center [757, 223] width 562 height 277
click at [104, 263] on button "Repricing" at bounding box center [87, 252] width 151 height 26
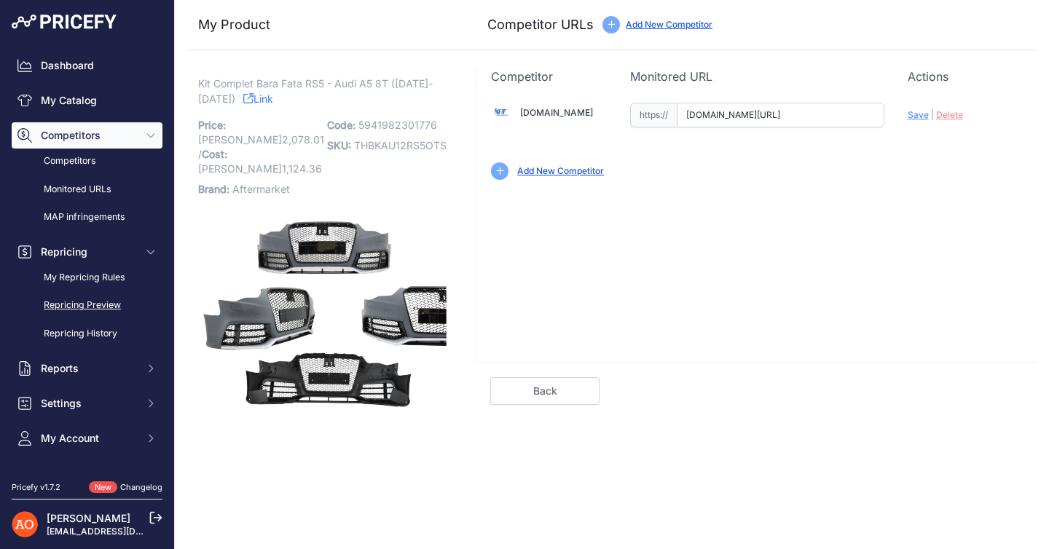
click at [109, 309] on link "Repricing Preview" at bounding box center [87, 306] width 151 height 26
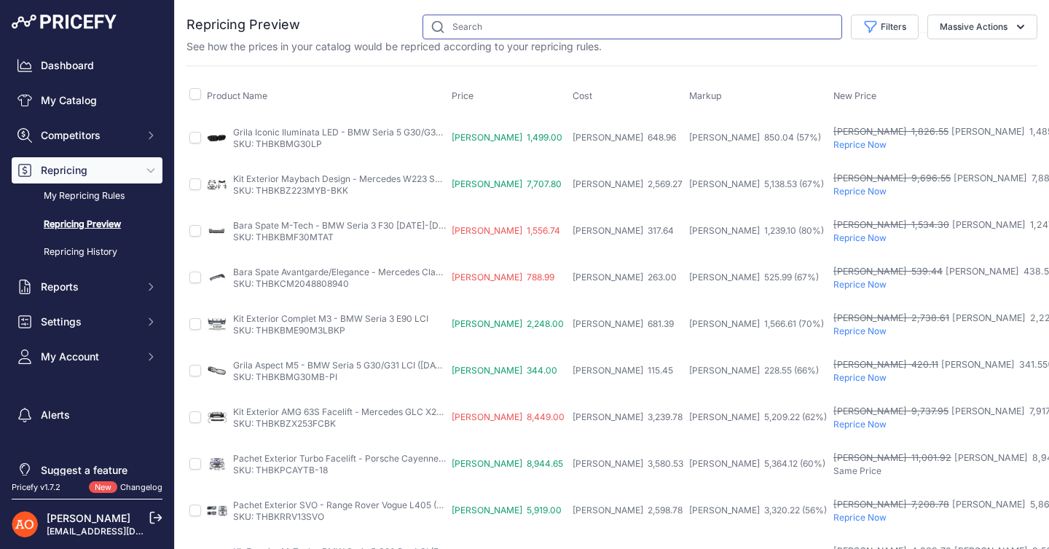
click at [489, 30] on input "text" at bounding box center [633, 27] width 420 height 25
click at [81, 108] on link "My Catalog" at bounding box center [87, 100] width 151 height 26
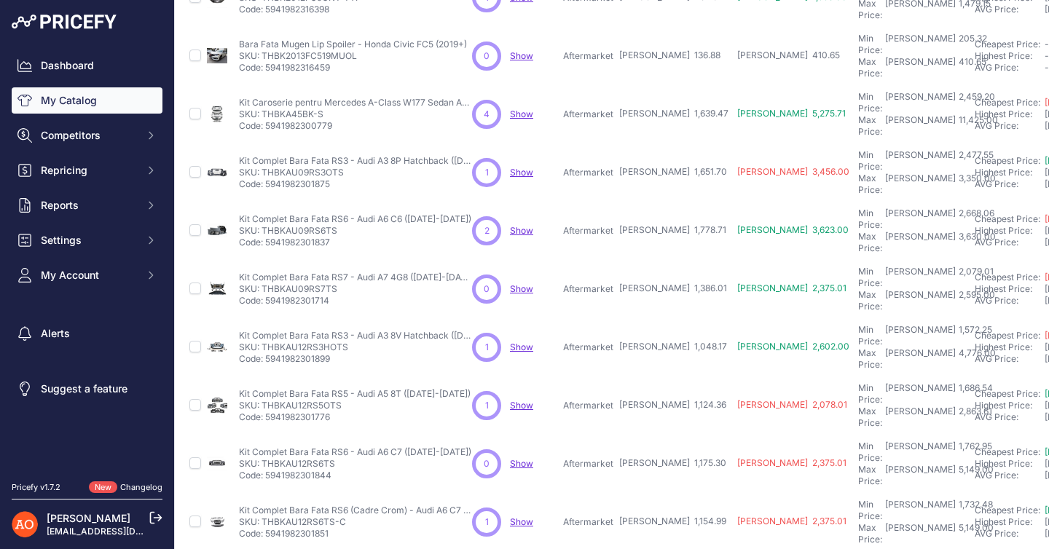
scroll to position [210, 0]
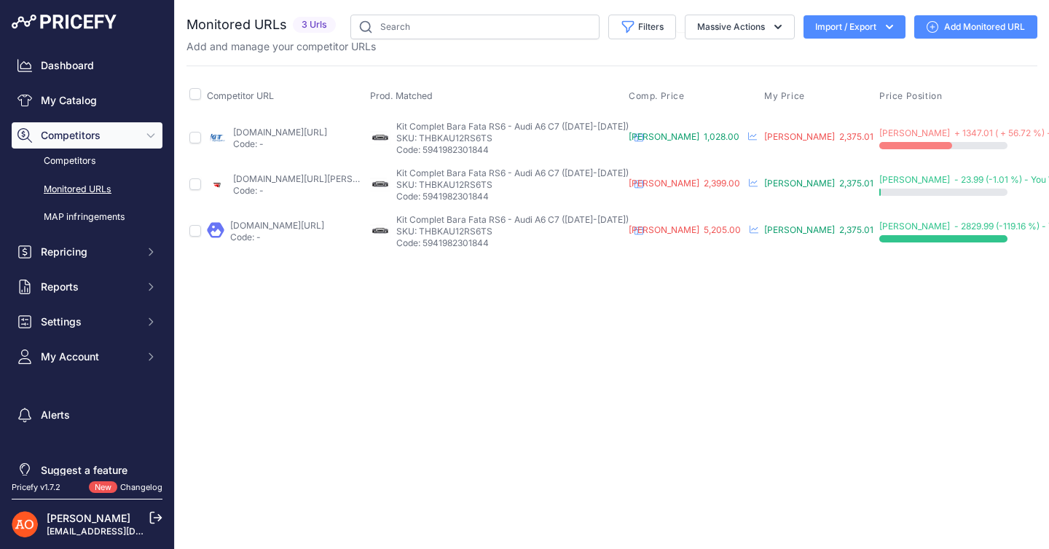
click at [552, 331] on div "Close You are not connected to the internet." at bounding box center [612, 274] width 874 height 549
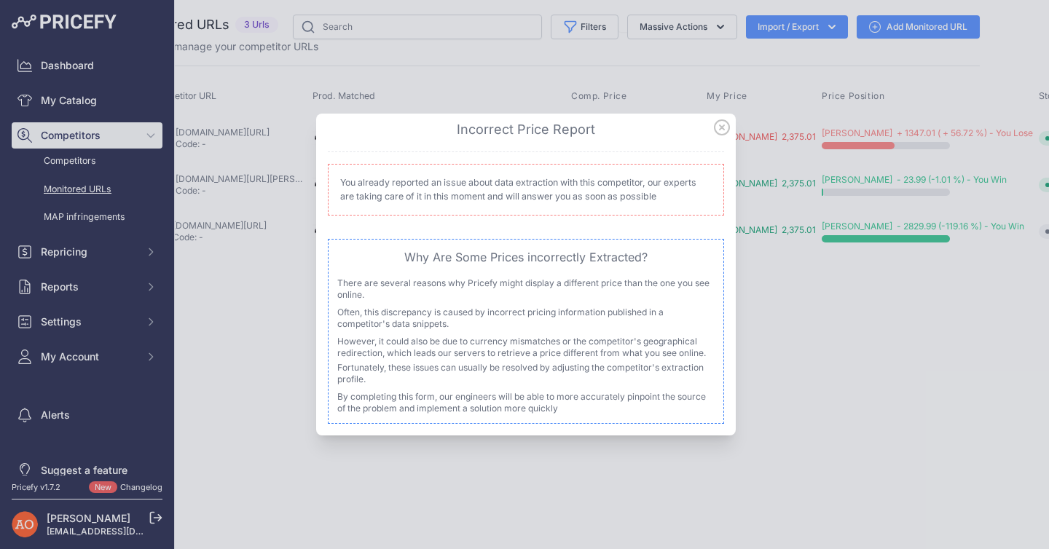
click at [724, 131] on icon at bounding box center [722, 128] width 16 height 16
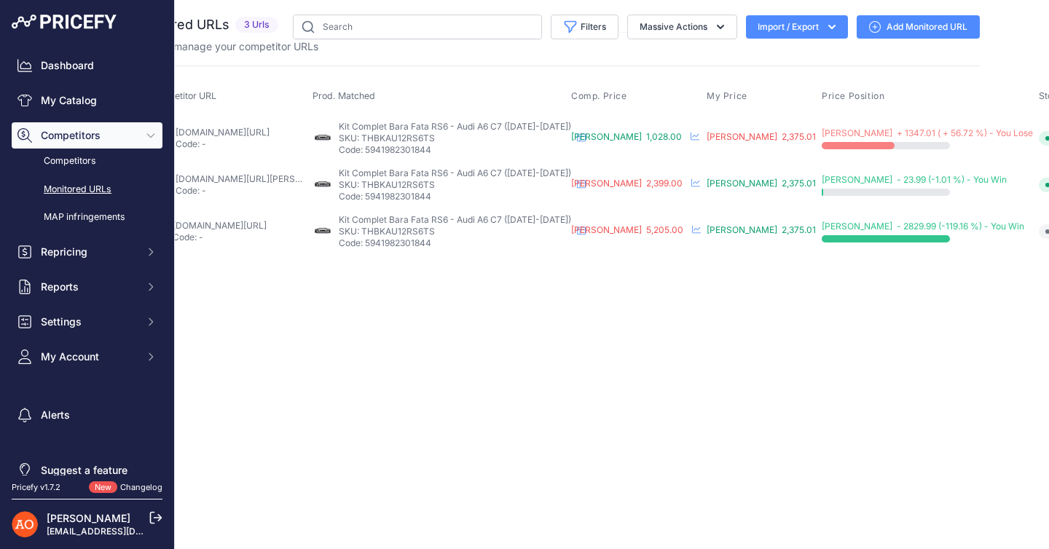
click at [760, 313] on div "Close You are not connected to the internet." at bounding box center [554, 274] width 874 height 549
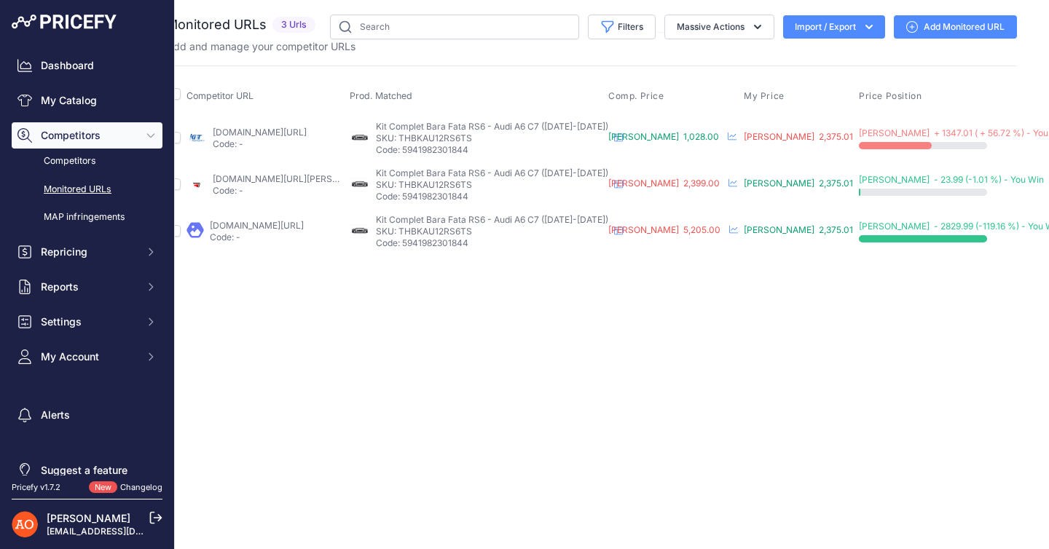
scroll to position [0, 0]
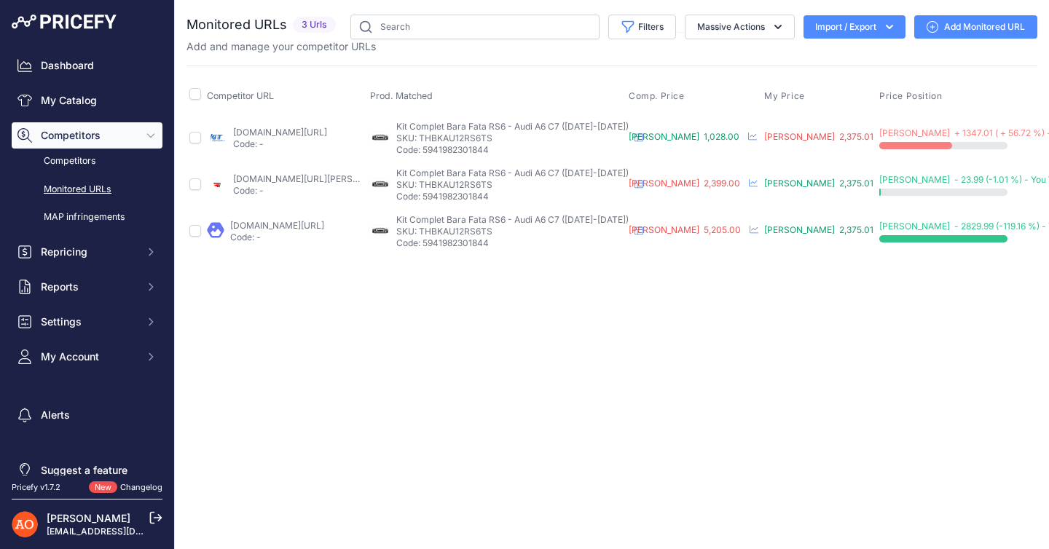
click at [437, 361] on div "Close You are not connected to the internet." at bounding box center [612, 274] width 874 height 549
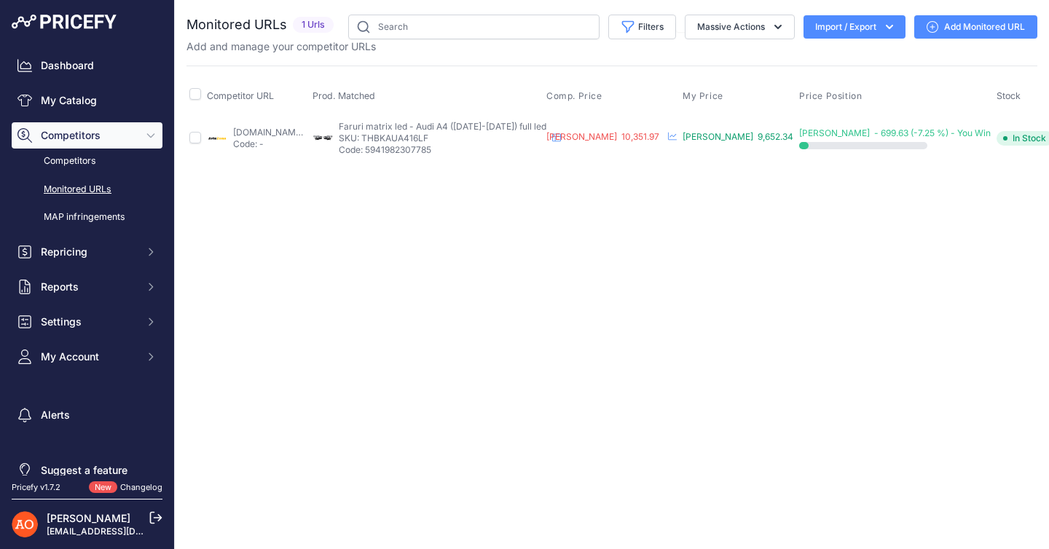
click at [306, 131] on link "avtozona.ro/products/acordarea-deplin-led-far-pentru-audi-a4-b9-8w-2016-2018?_p…" at bounding box center [280, 132] width 94 height 11
drag, startPoint x: 443, startPoint y: 138, endPoint x: 485, endPoint y: 138, distance: 41.5
click at [485, 138] on p "SKU: THBKAUA416LF" at bounding box center [443, 139] width 208 height 12
copy p "AUA416LF"
click at [443, 232] on div "Close You are not connected to the internet." at bounding box center [612, 274] width 874 height 549
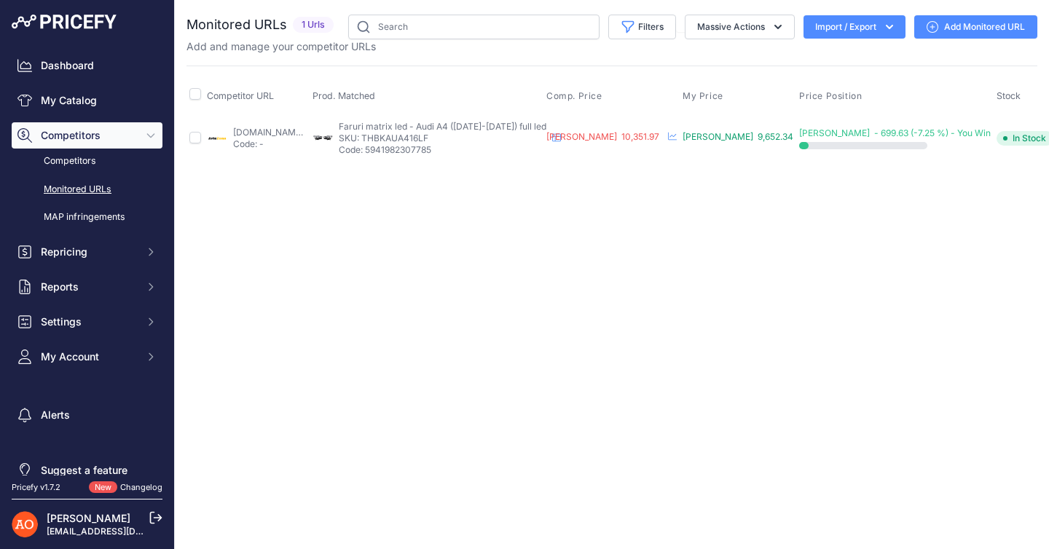
drag, startPoint x: 490, startPoint y: 134, endPoint x: 421, endPoint y: 136, distance: 68.5
click at [421, 136] on p "SKU: THBKAUA416LF" at bounding box center [443, 139] width 208 height 12
copy p "THBKAUA416LF"
click at [450, 278] on div "Close You are not connected to the internet." at bounding box center [612, 274] width 874 height 549
click at [108, 70] on link "Dashboard" at bounding box center [87, 65] width 151 height 26
